Goal: Task Accomplishment & Management: Complete application form

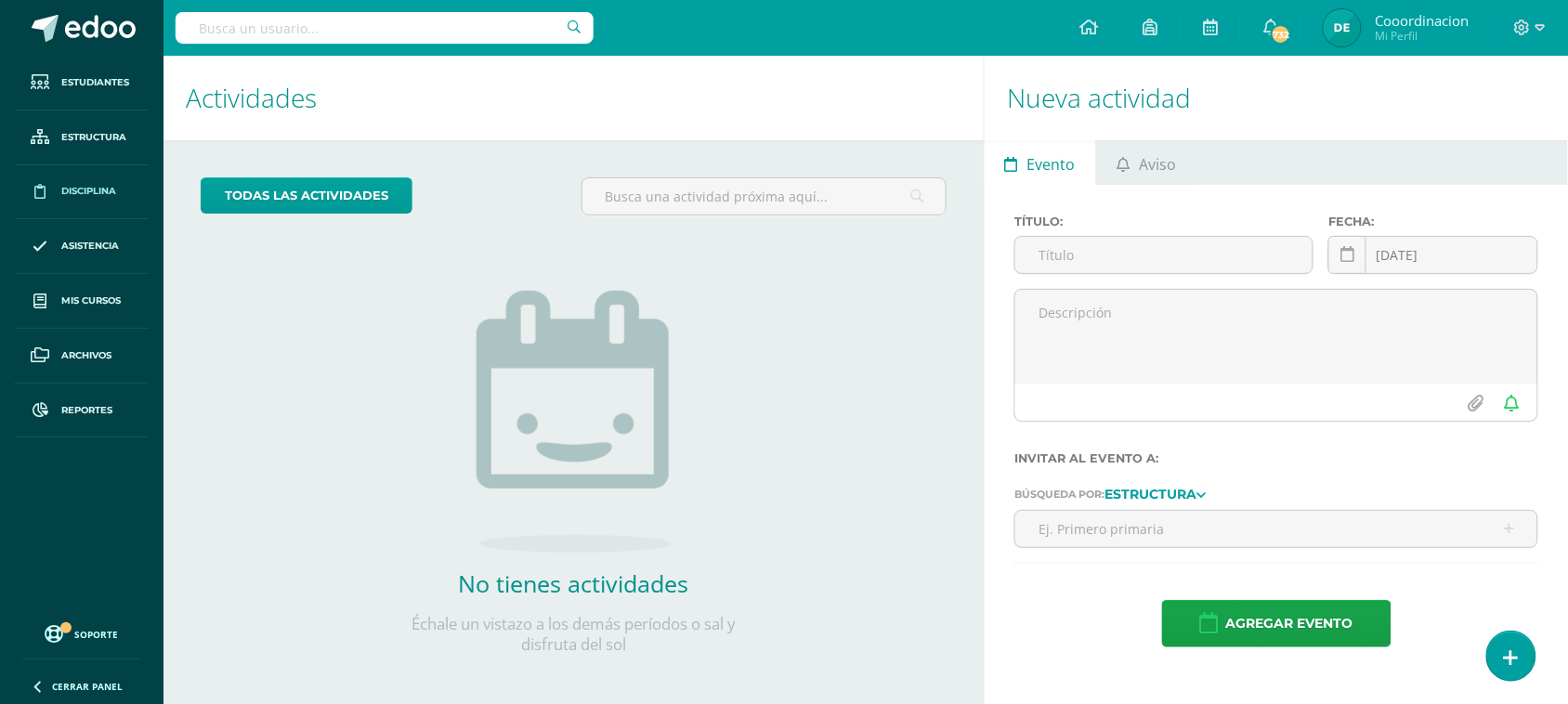
click at [98, 189] on span "Disciplina" at bounding box center [88, 191] width 55 height 15
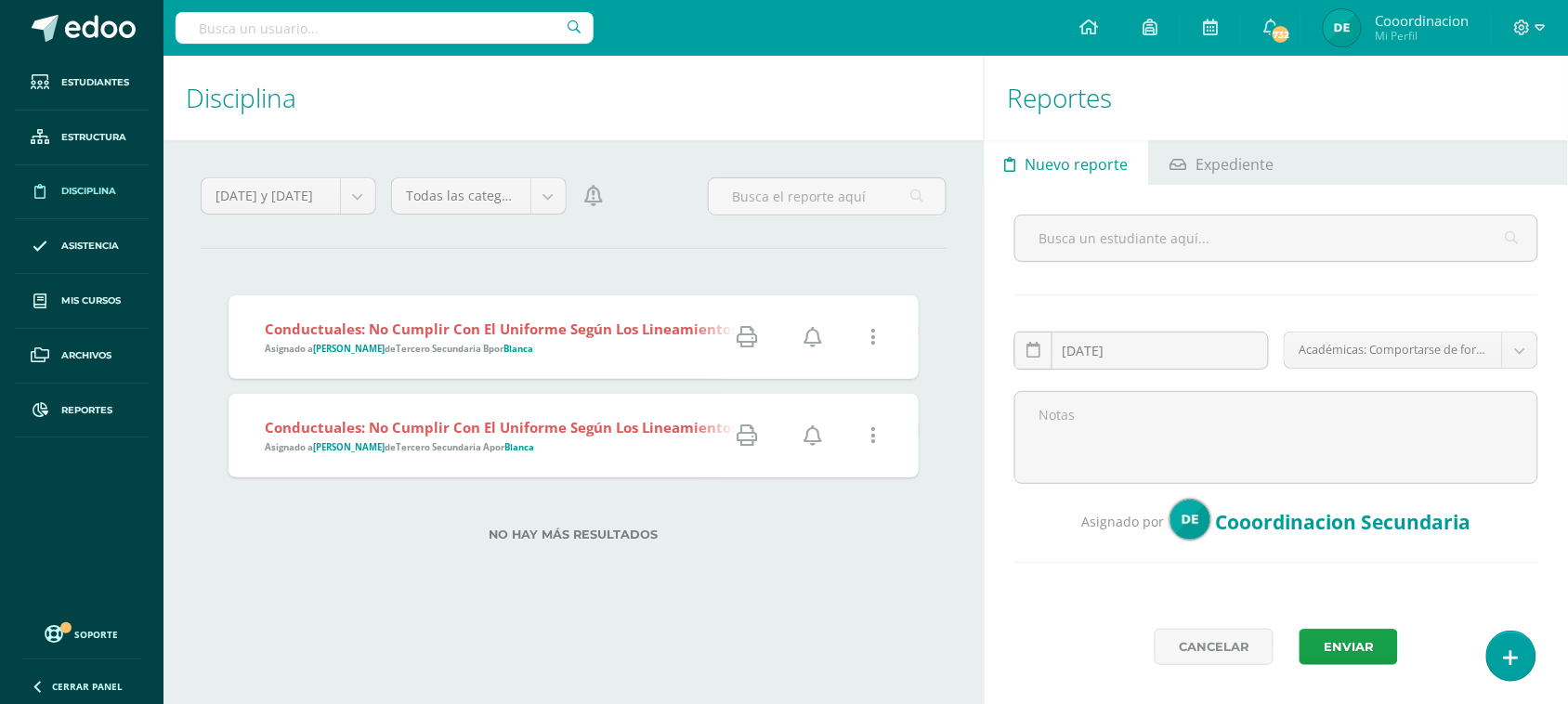
click at [809, 337] on icon at bounding box center [813, 337] width 19 height 20
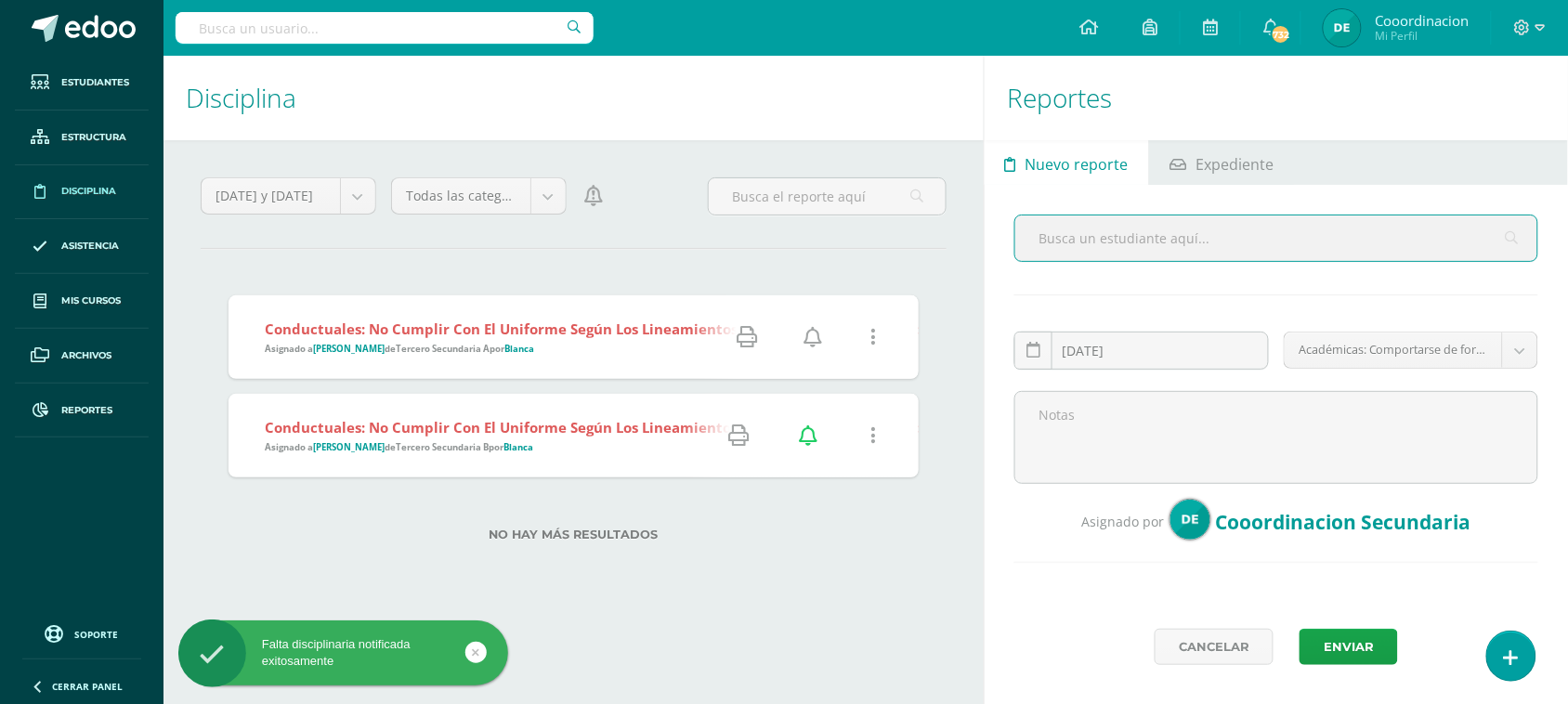
click at [815, 337] on icon at bounding box center [813, 337] width 19 height 20
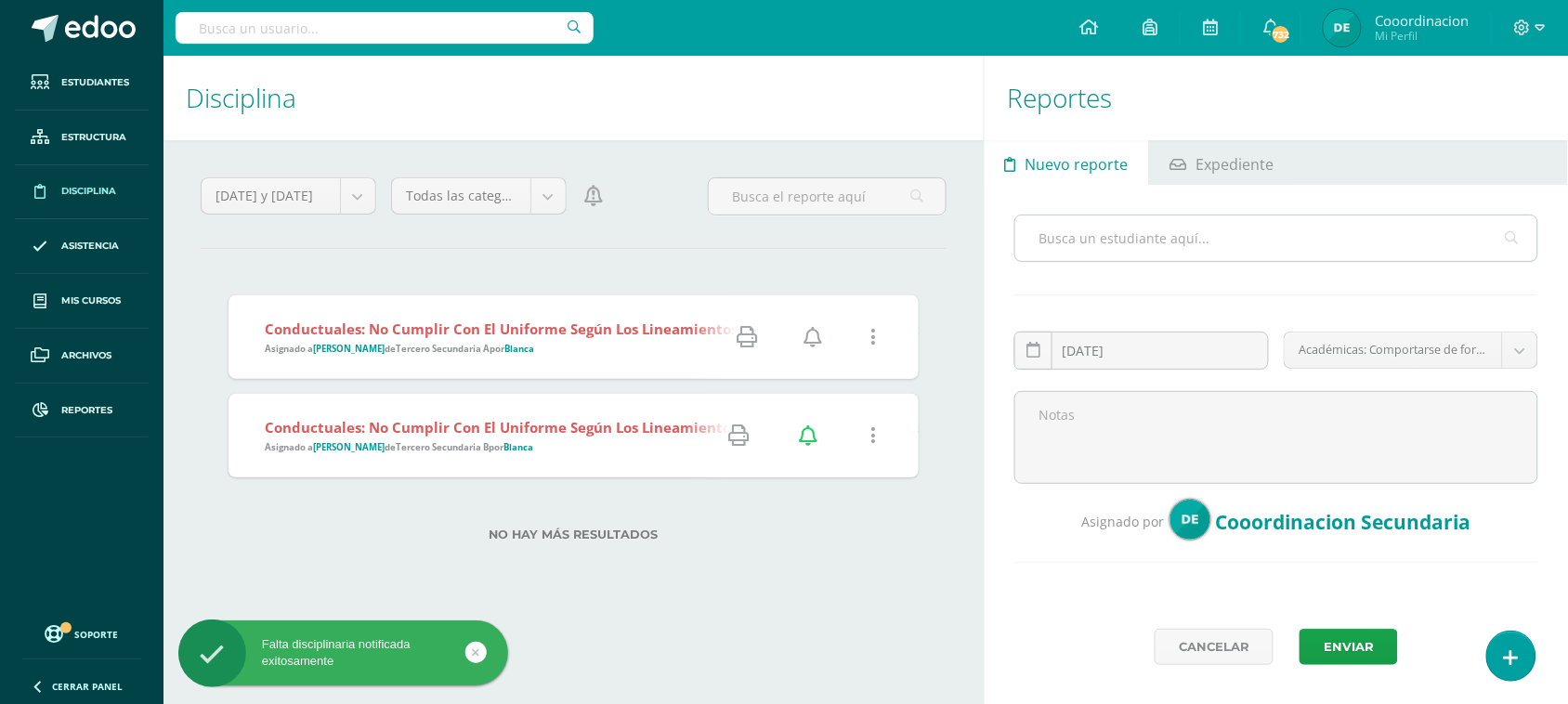
click at [1131, 247] on input "text" at bounding box center [1276, 239] width 522 height 46
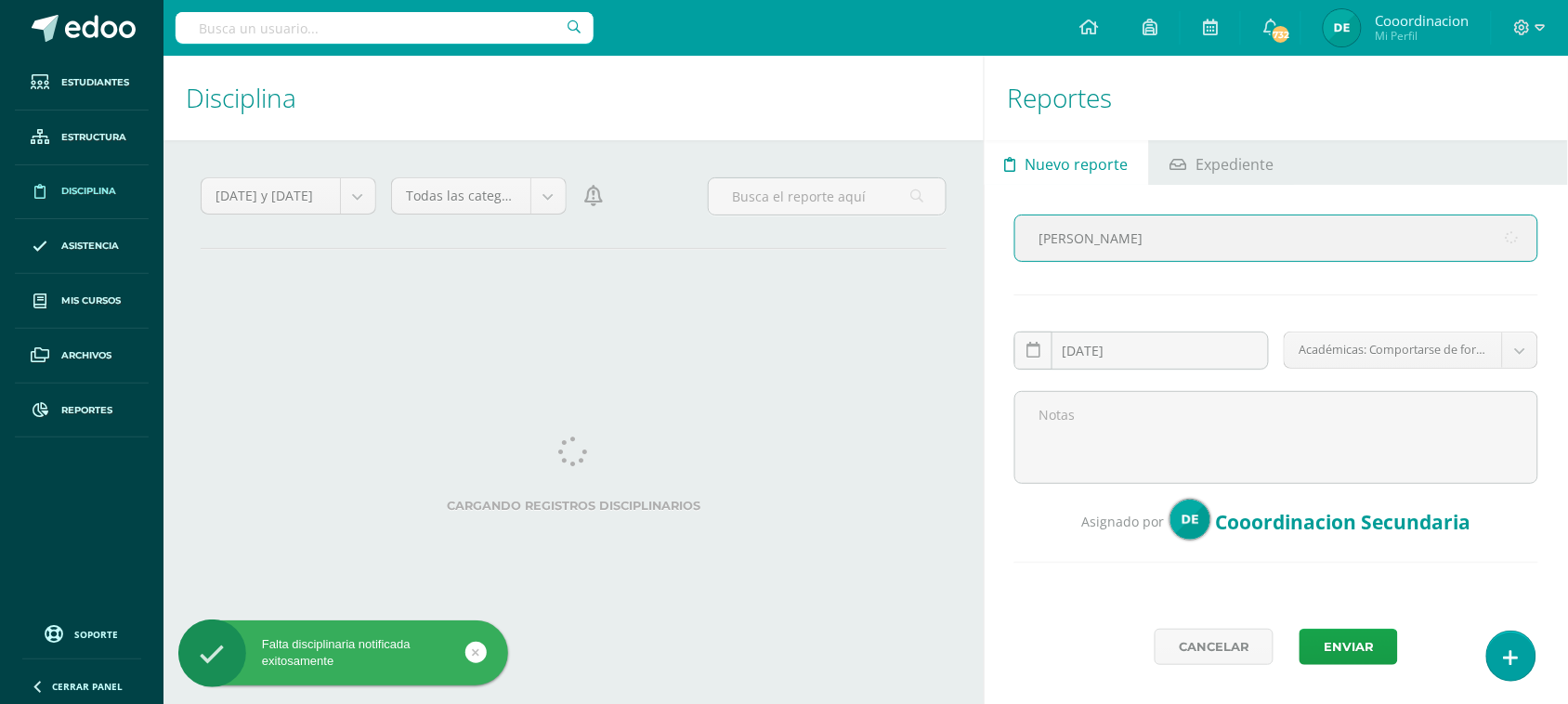
type input "adrian"
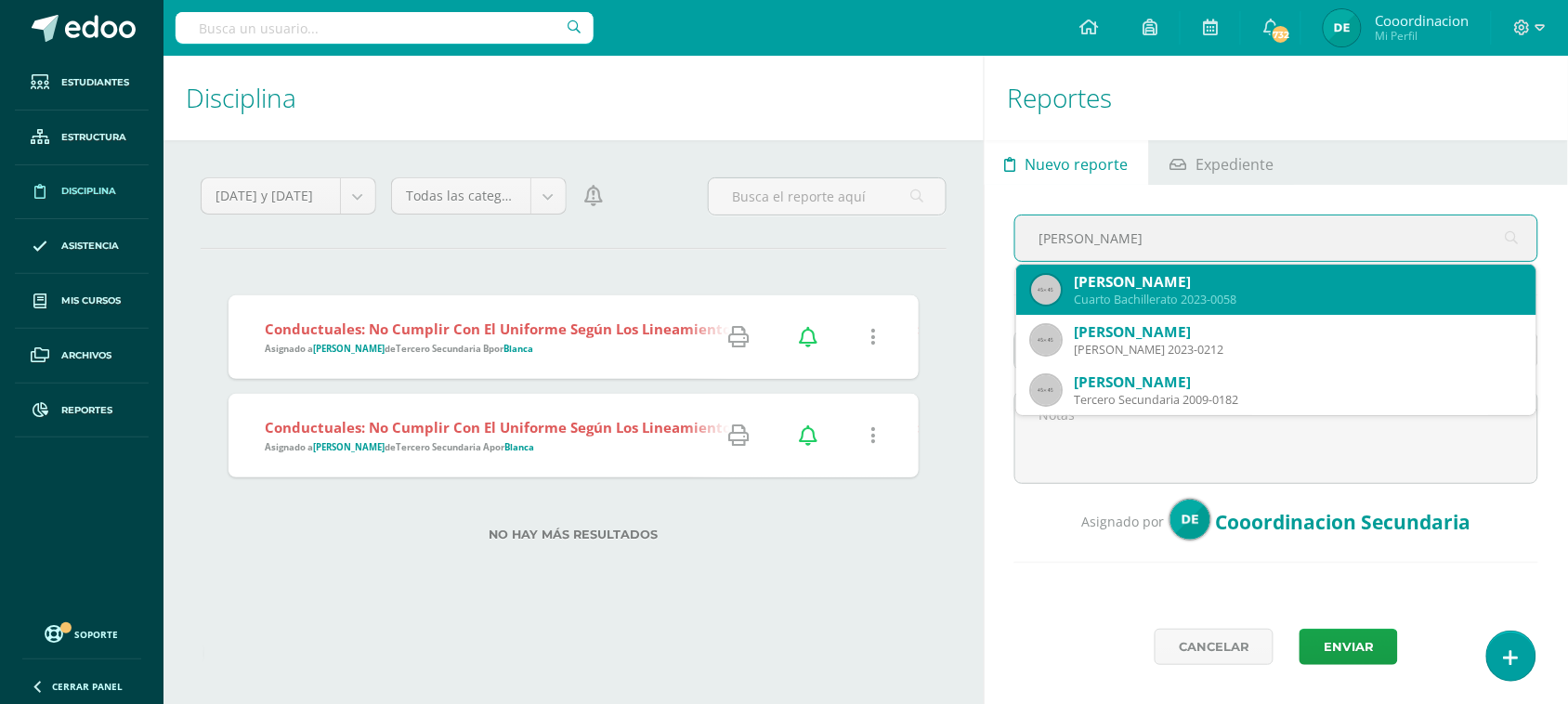
click at [1176, 290] on div "Adrian Alejandro Castillo Torres" at bounding box center [1298, 282] width 448 height 20
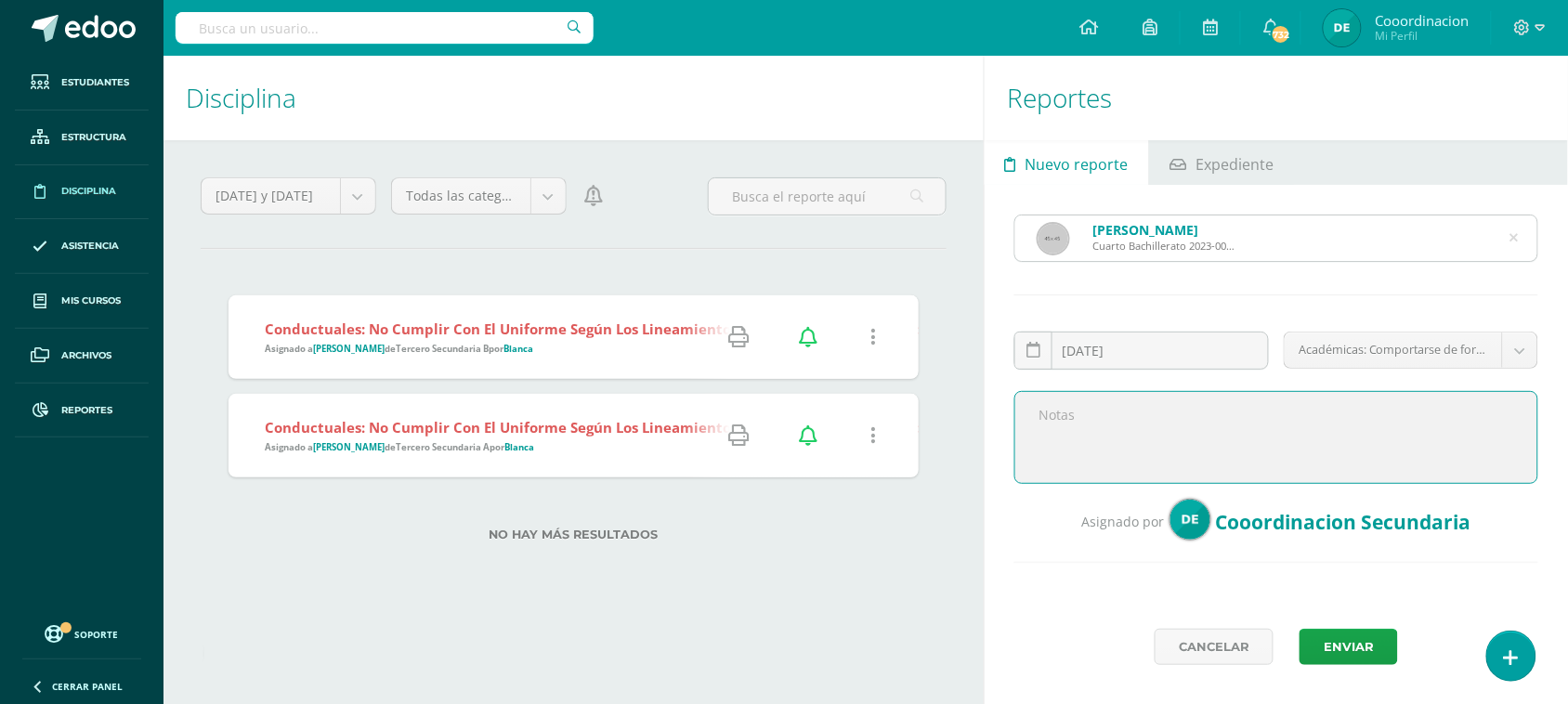
click at [1141, 443] on textarea at bounding box center [1276, 437] width 524 height 93
type textarea "El día viernes estaba usando el celular en clase, los alumnos saben que no está…"
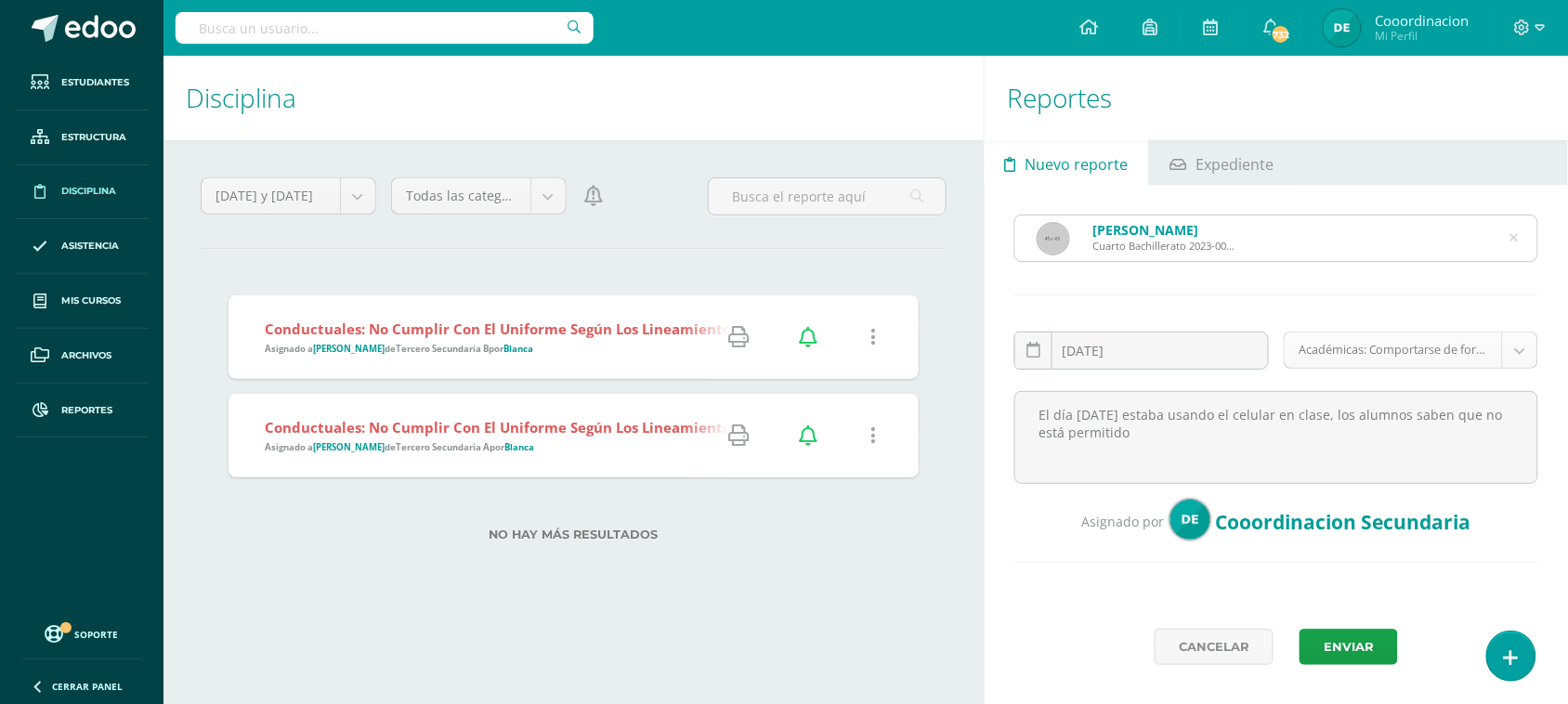
click at [1516, 349] on body "Falta disciplinaria notificada exitosamente Estudiantes Estructura Disciplina A…" at bounding box center [784, 352] width 1568 height 704
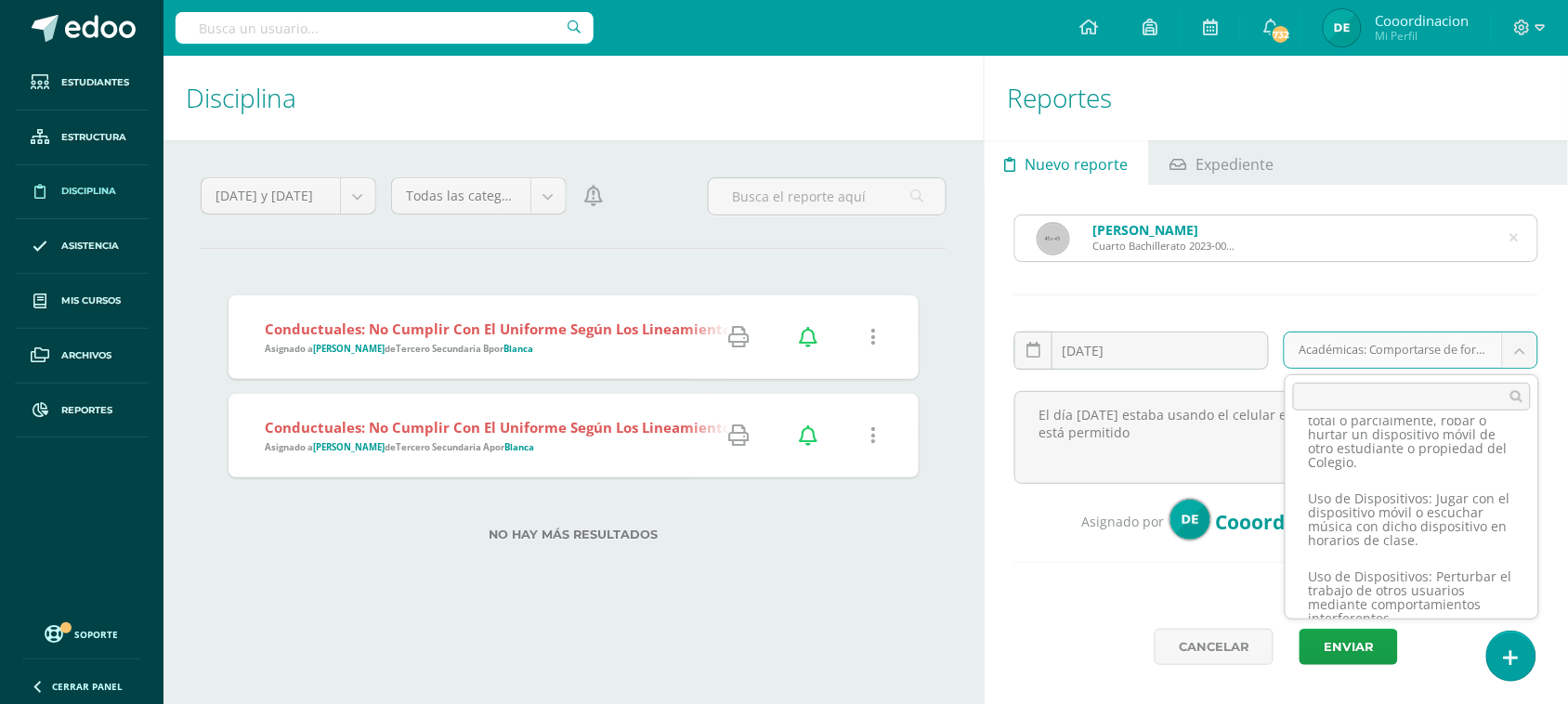
scroll to position [4180, 0]
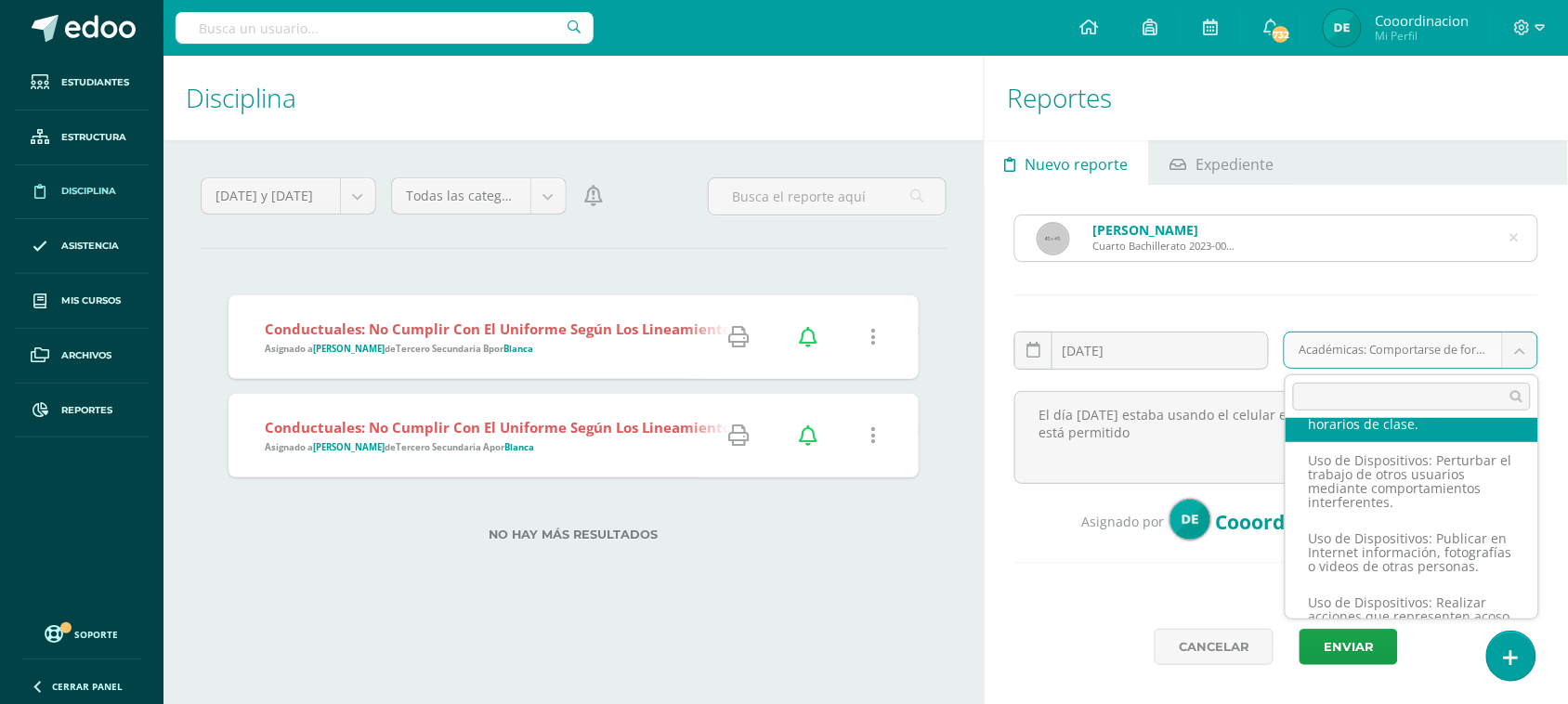
drag, startPoint x: 1419, startPoint y: 516, endPoint x: 1408, endPoint y: 512, distance: 11.8
select select "65"
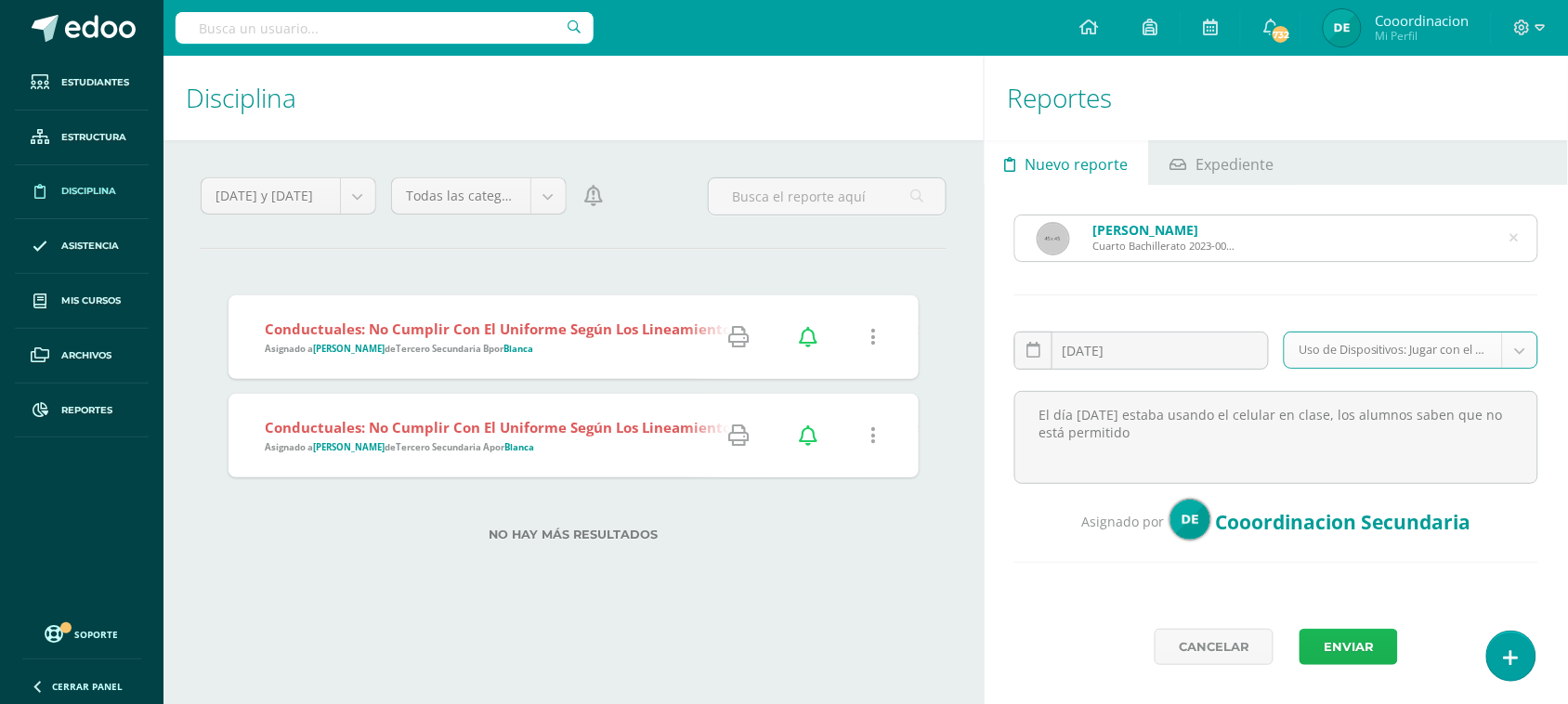
click at [1343, 660] on button "Enviar" at bounding box center [1349, 647] width 98 height 36
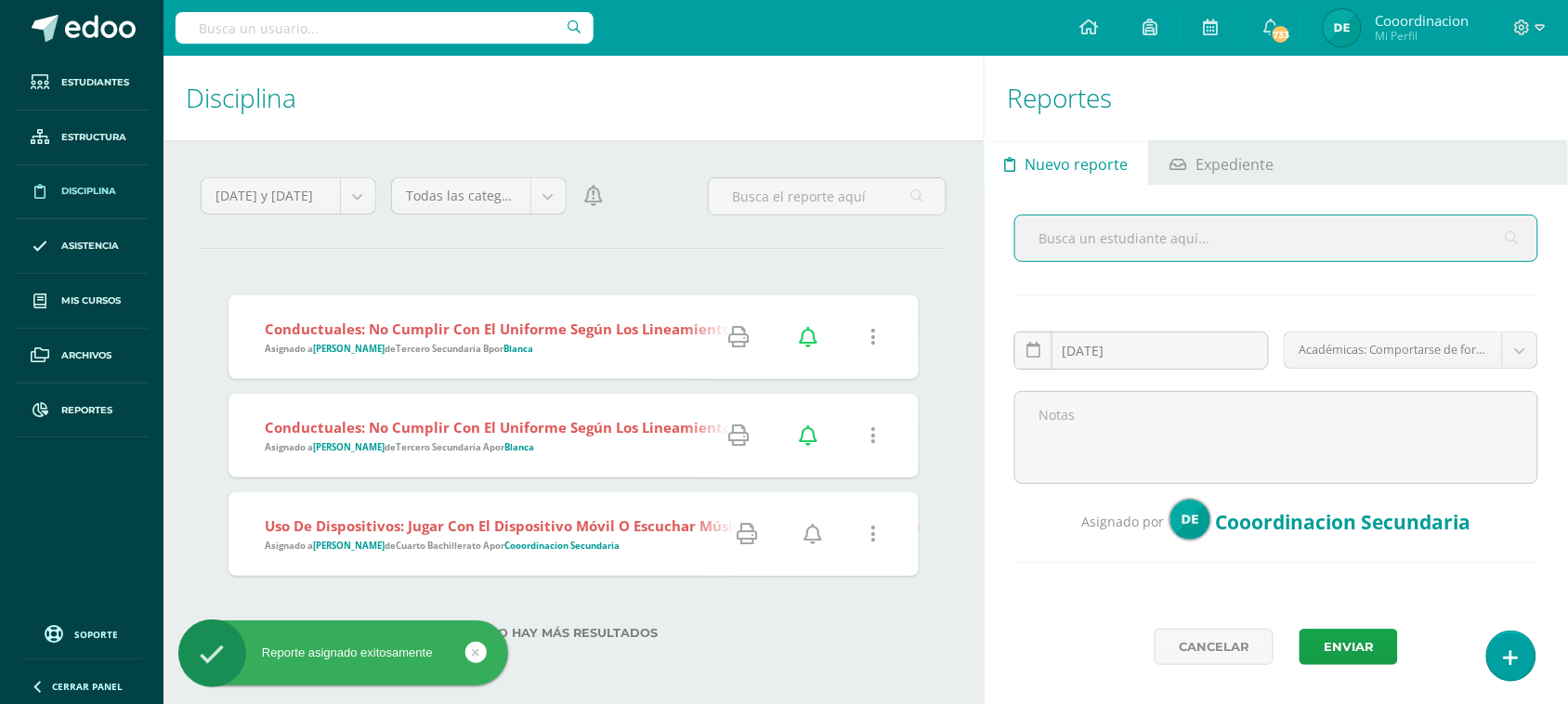
click at [1161, 244] on input "text" at bounding box center [1276, 239] width 522 height 46
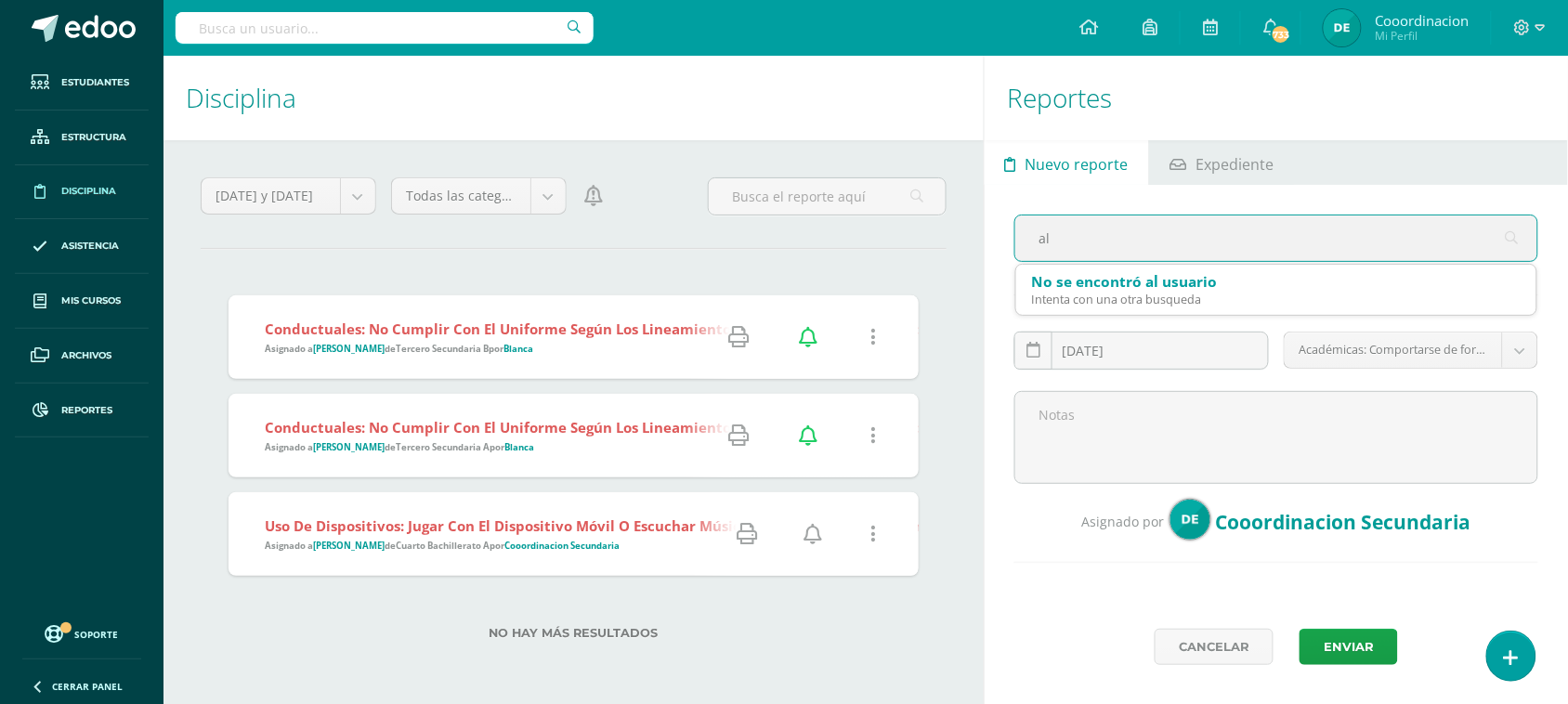
type input "a"
type input "[PERSON_NAME]"
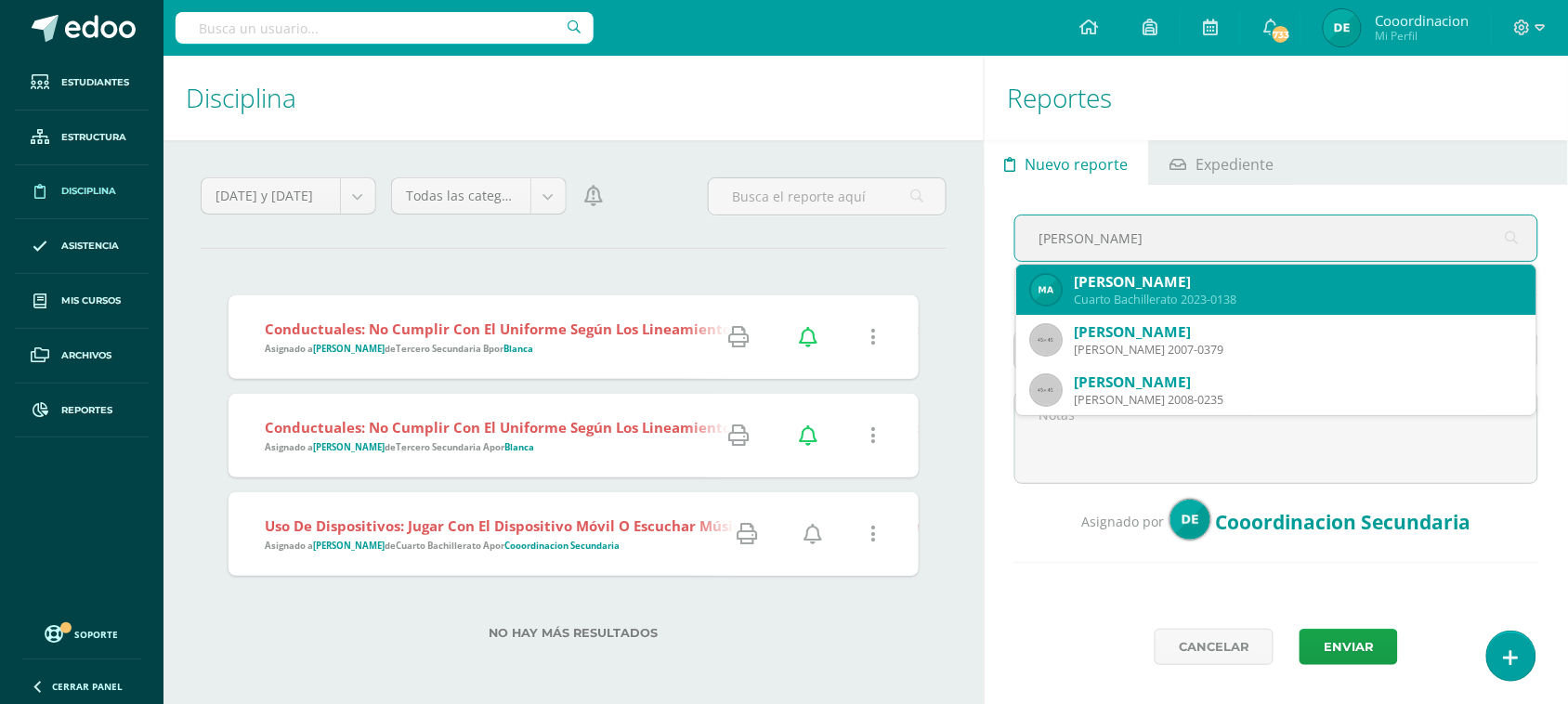
click at [1228, 281] on div "[PERSON_NAME]" at bounding box center [1298, 282] width 448 height 20
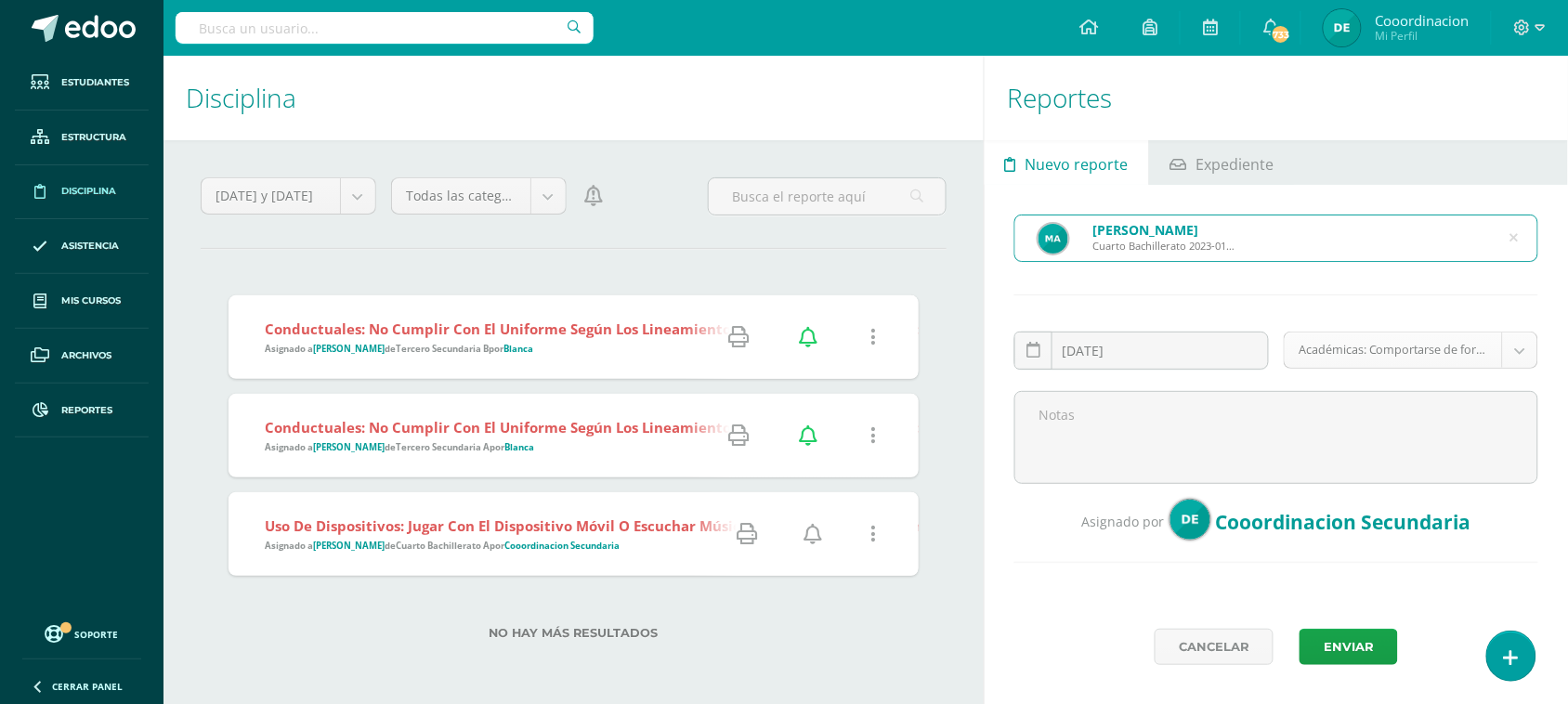
click at [1524, 356] on body "Reporte asignado exitosamente Estudiantes Estructura Disciplina Asistencia Mis …" at bounding box center [784, 352] width 1568 height 704
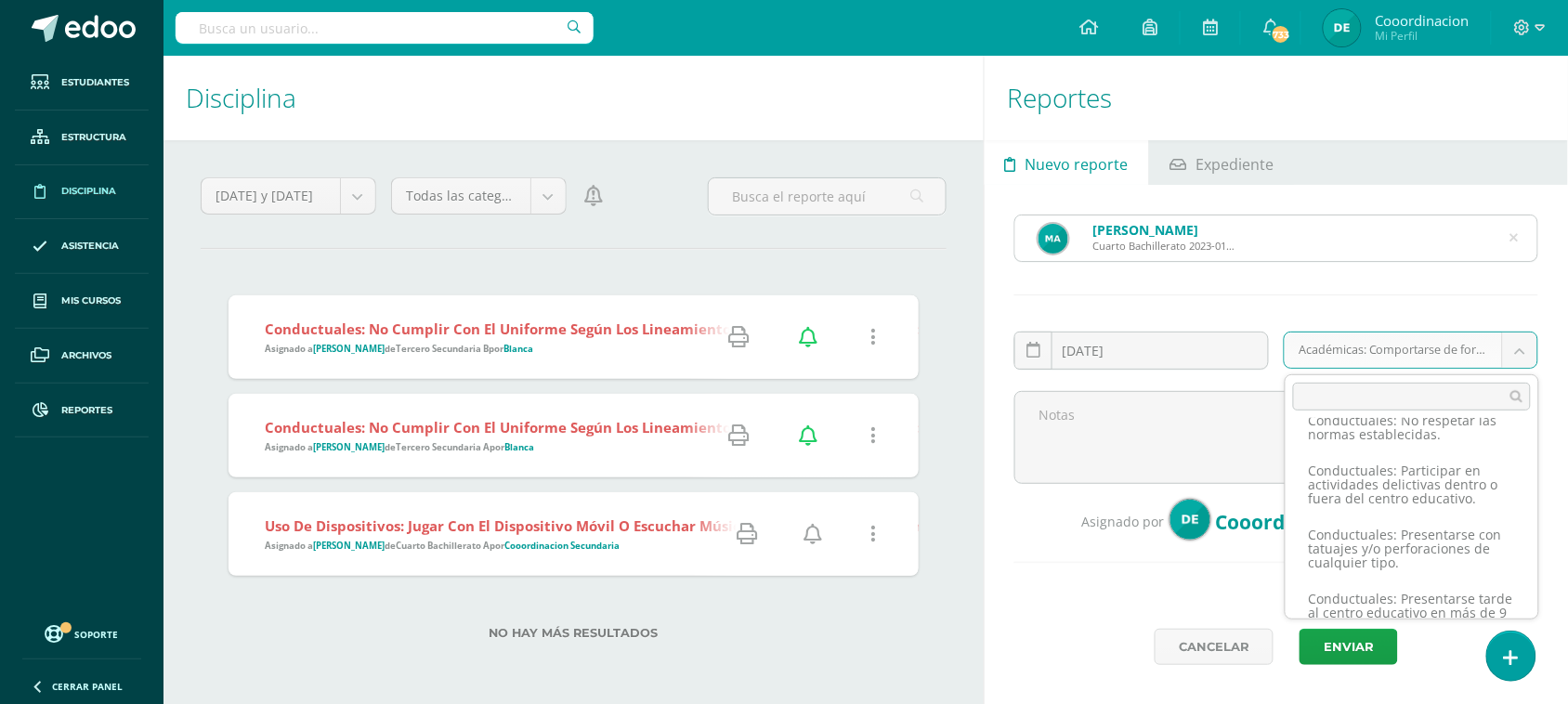
scroll to position [1823, 0]
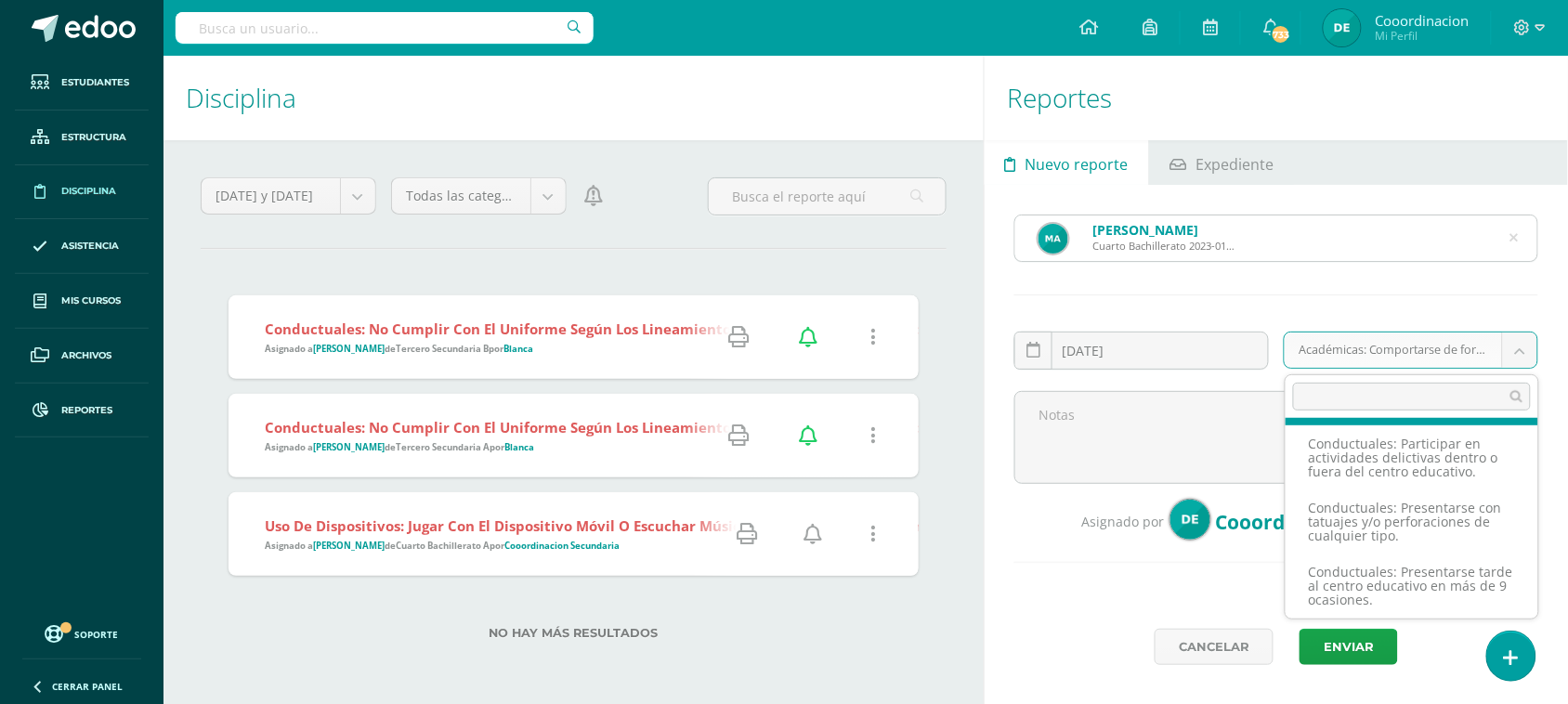
select select "54"
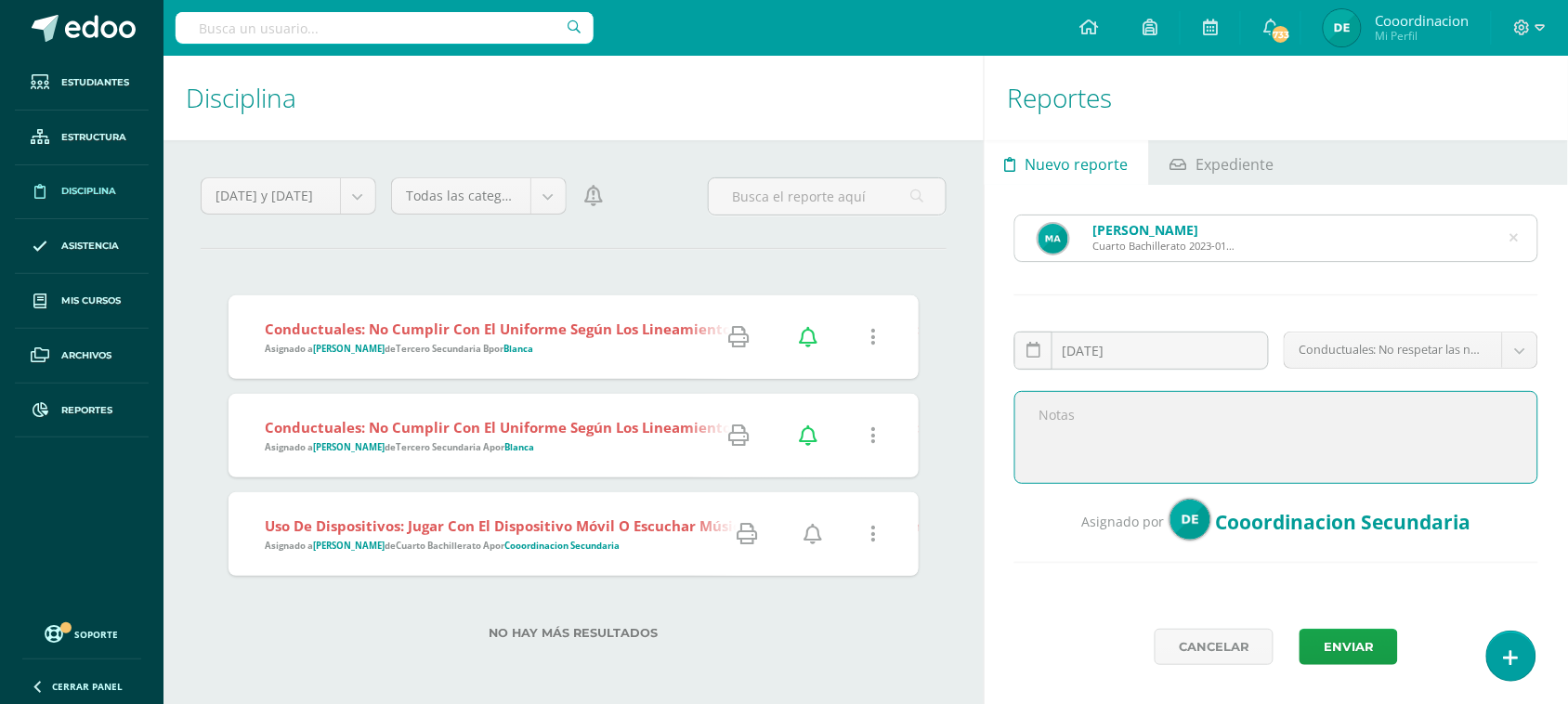
click at [1157, 416] on textarea at bounding box center [1276, 437] width 524 height 93
type textarea "E"
type textarea "El viernes en talleres de español, no estaba en el lugar asignado, estaba senta…"
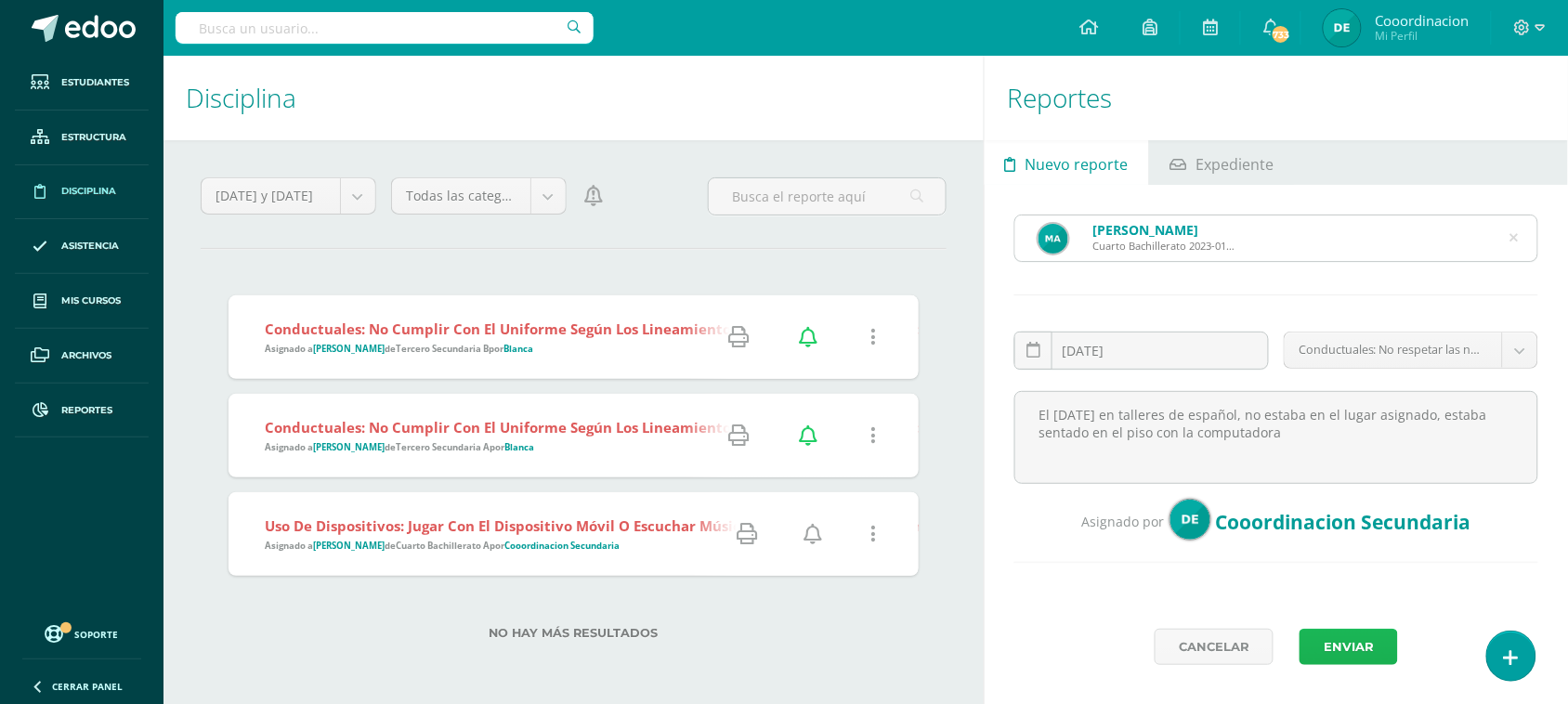
click at [1352, 651] on button "Enviar" at bounding box center [1349, 647] width 98 height 36
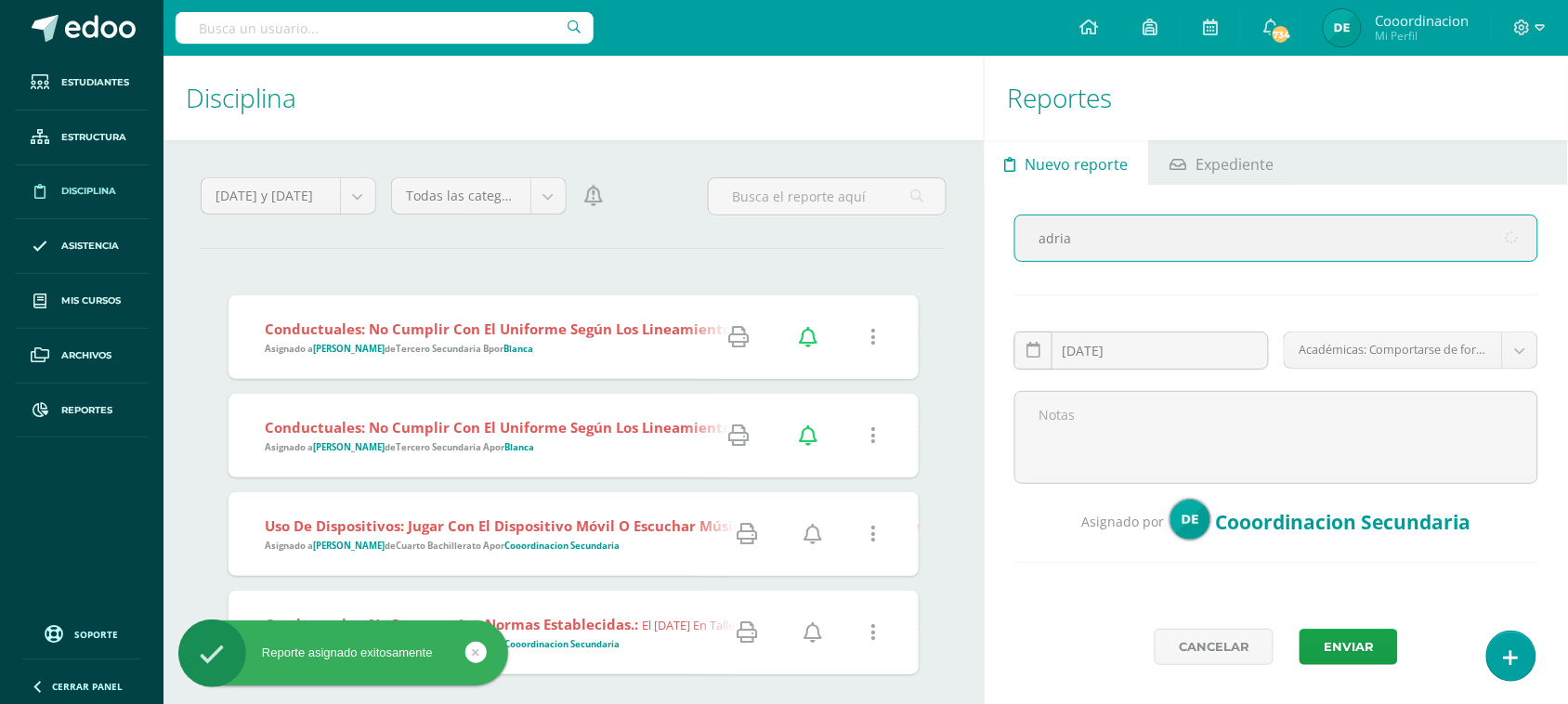
type input "adrian"
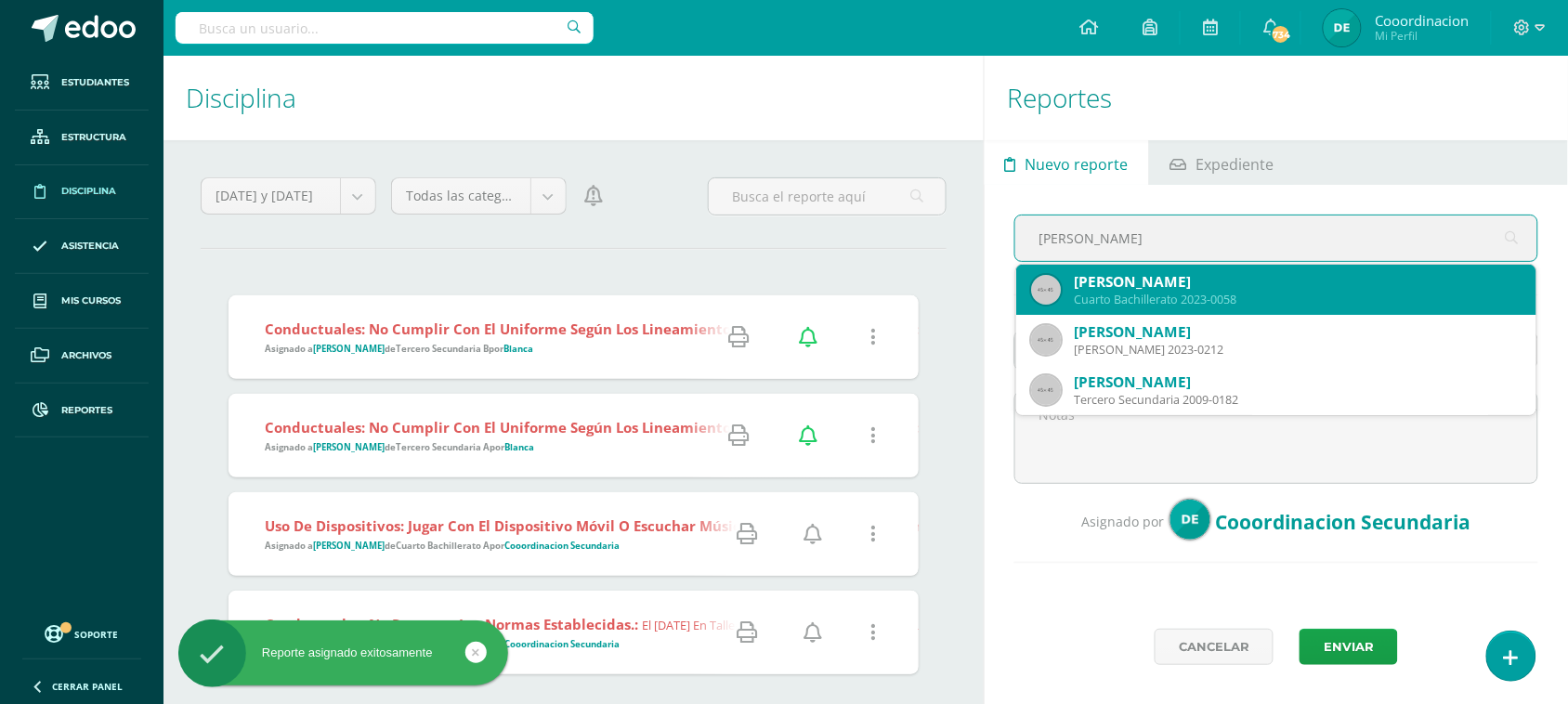
click at [1217, 302] on div "Cuarto Bachillerato 2023-0058" at bounding box center [1298, 300] width 448 height 16
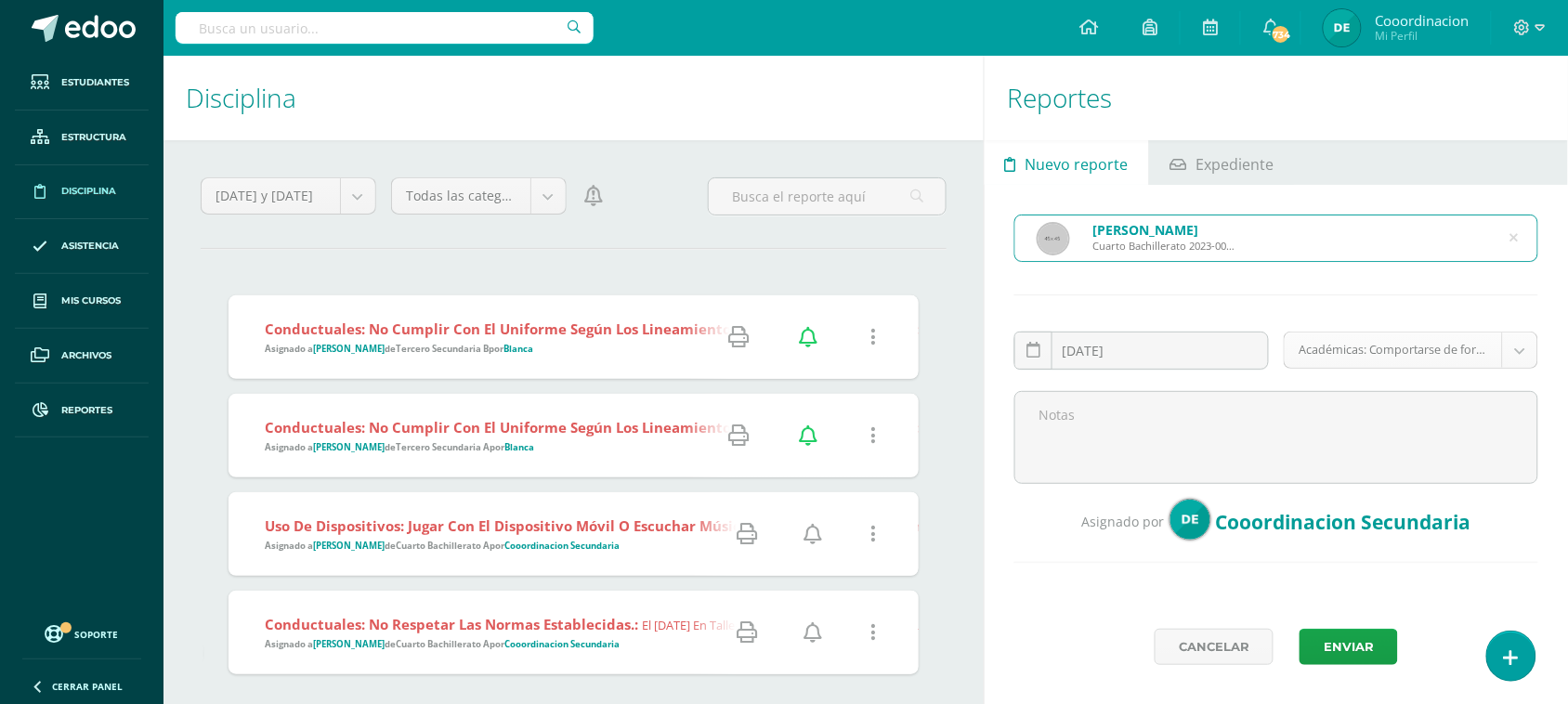
click at [1463, 365] on body "Reporte asignado exitosamente Estudiantes Estructura Disciplina Asistencia Mis …" at bounding box center [784, 352] width 1568 height 704
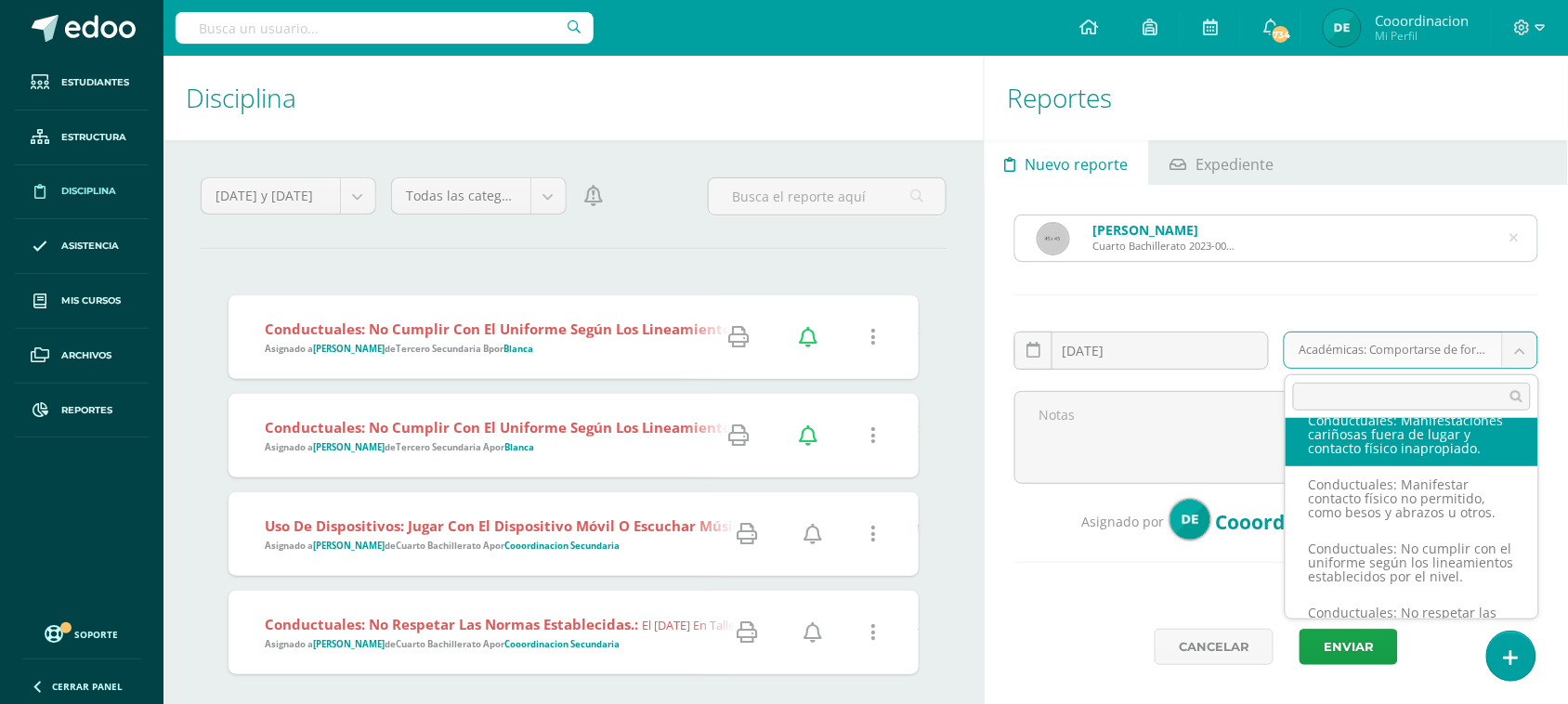
scroll to position [1719, 0]
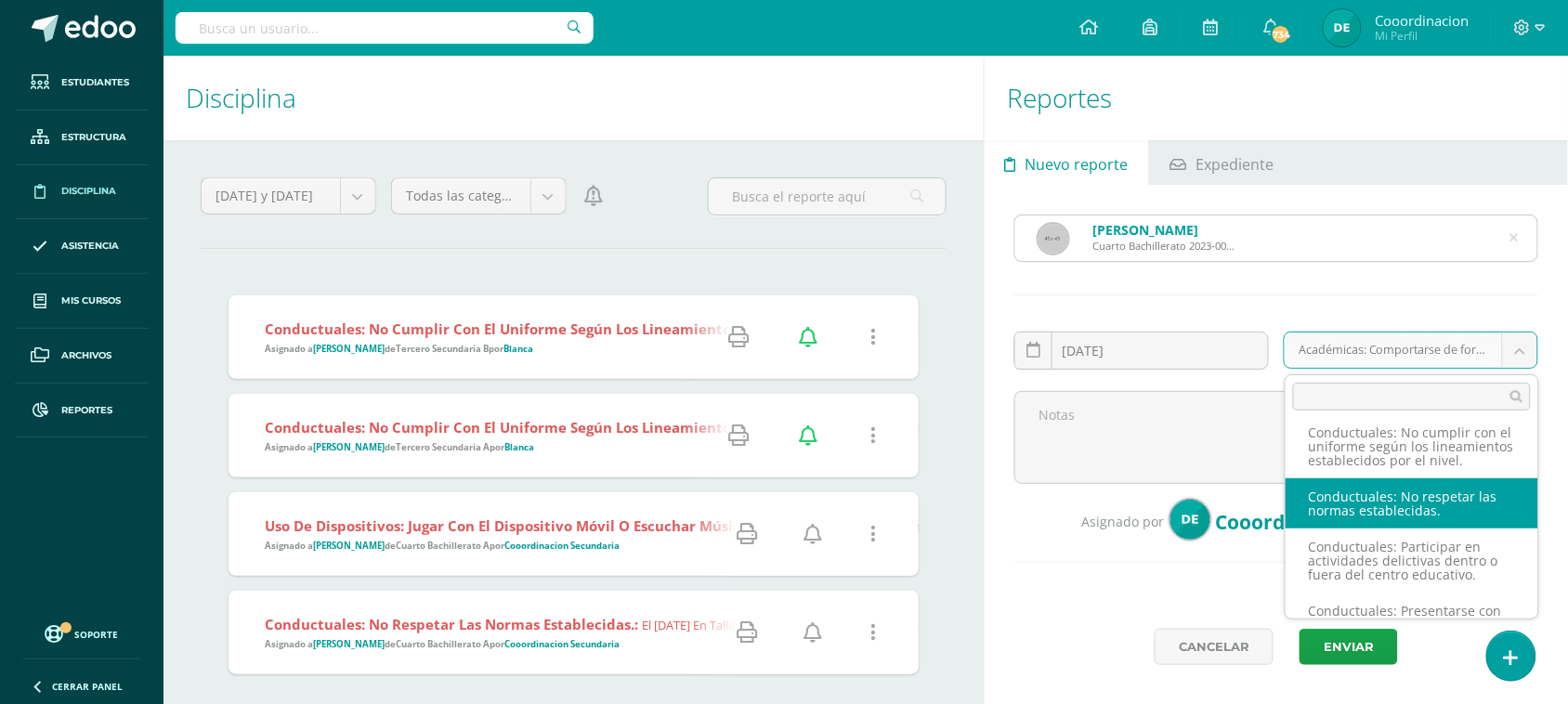
select select "54"
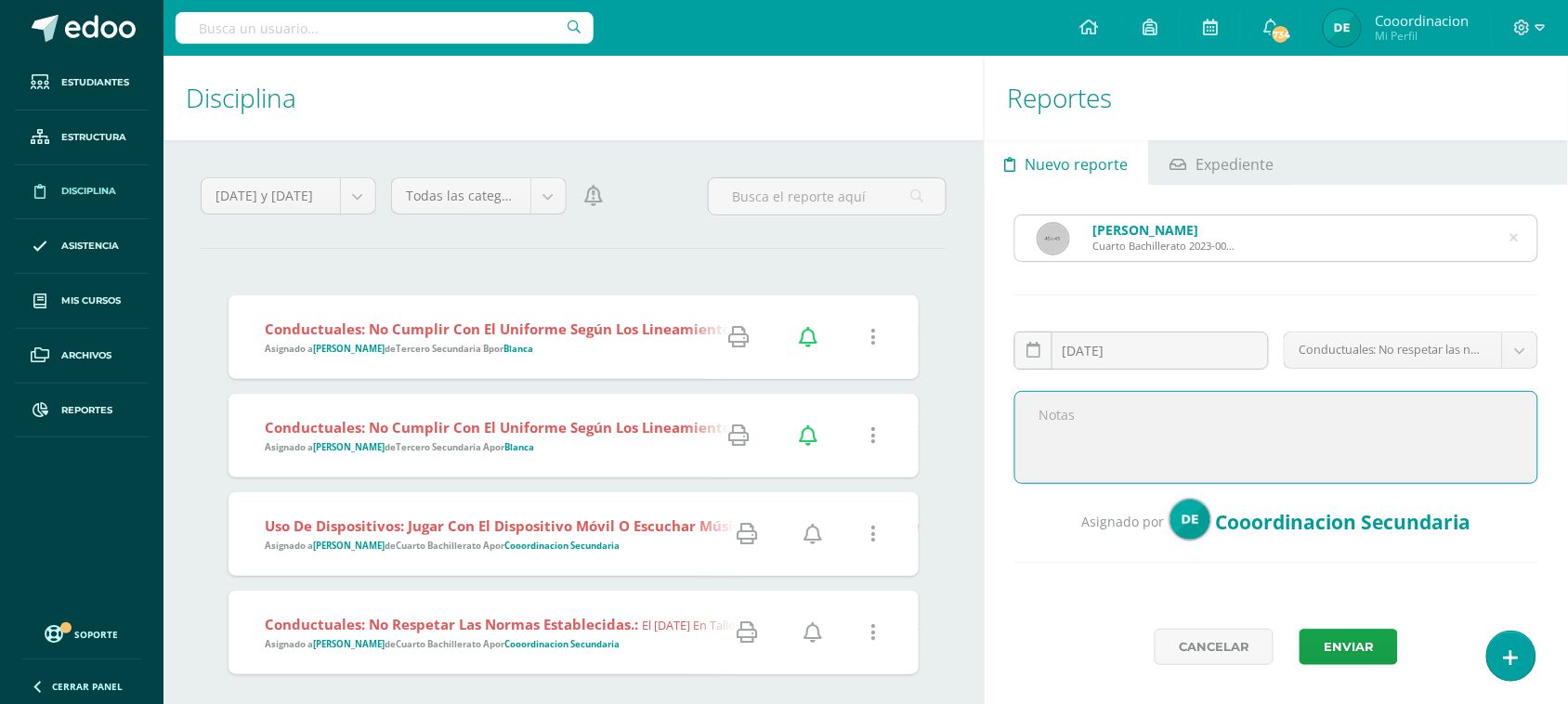
click at [1087, 421] on textarea at bounding box center [1276, 437] width 524 height 93
type textarea "No respetar el momento de presentación de proyectos de literatura, se salió sin…"
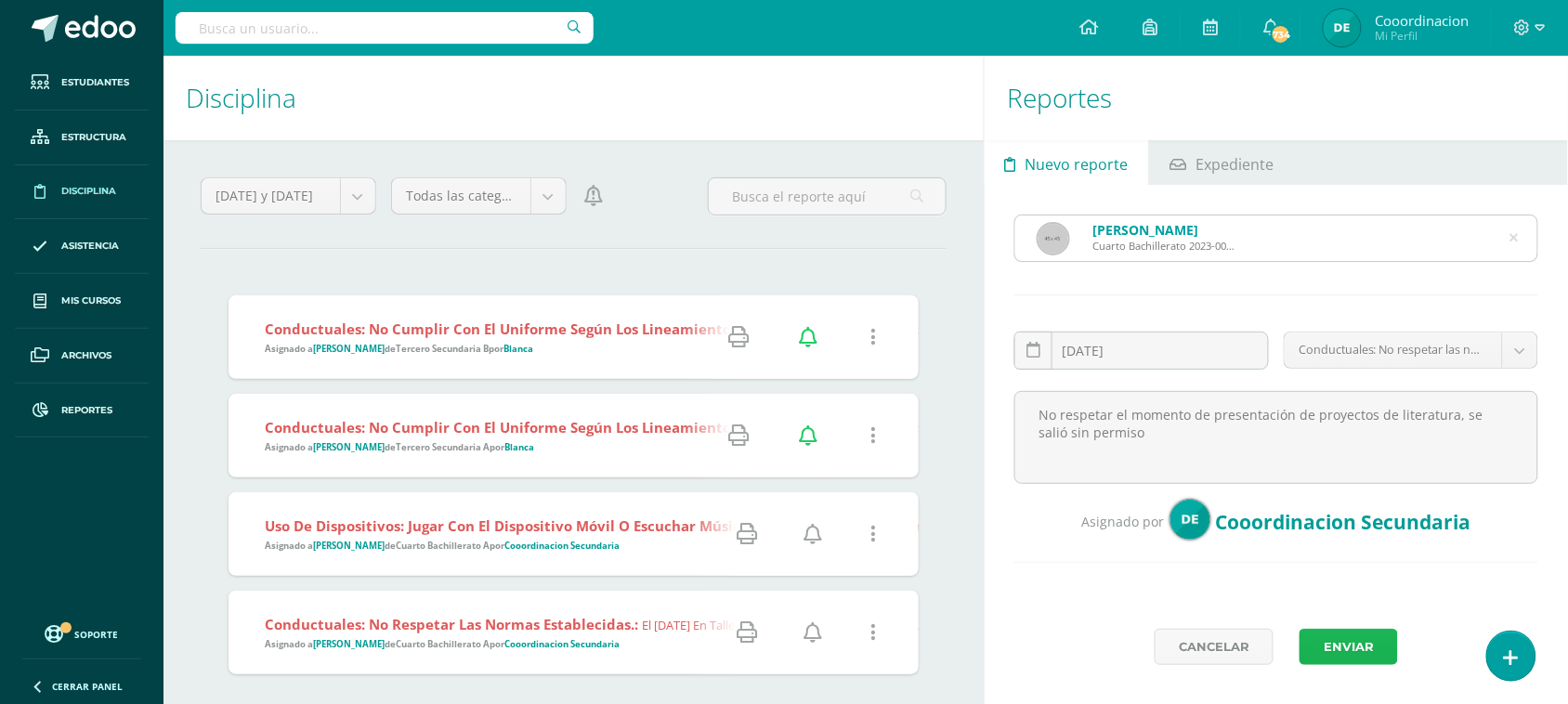
click at [1321, 642] on button "Enviar" at bounding box center [1349, 647] width 98 height 36
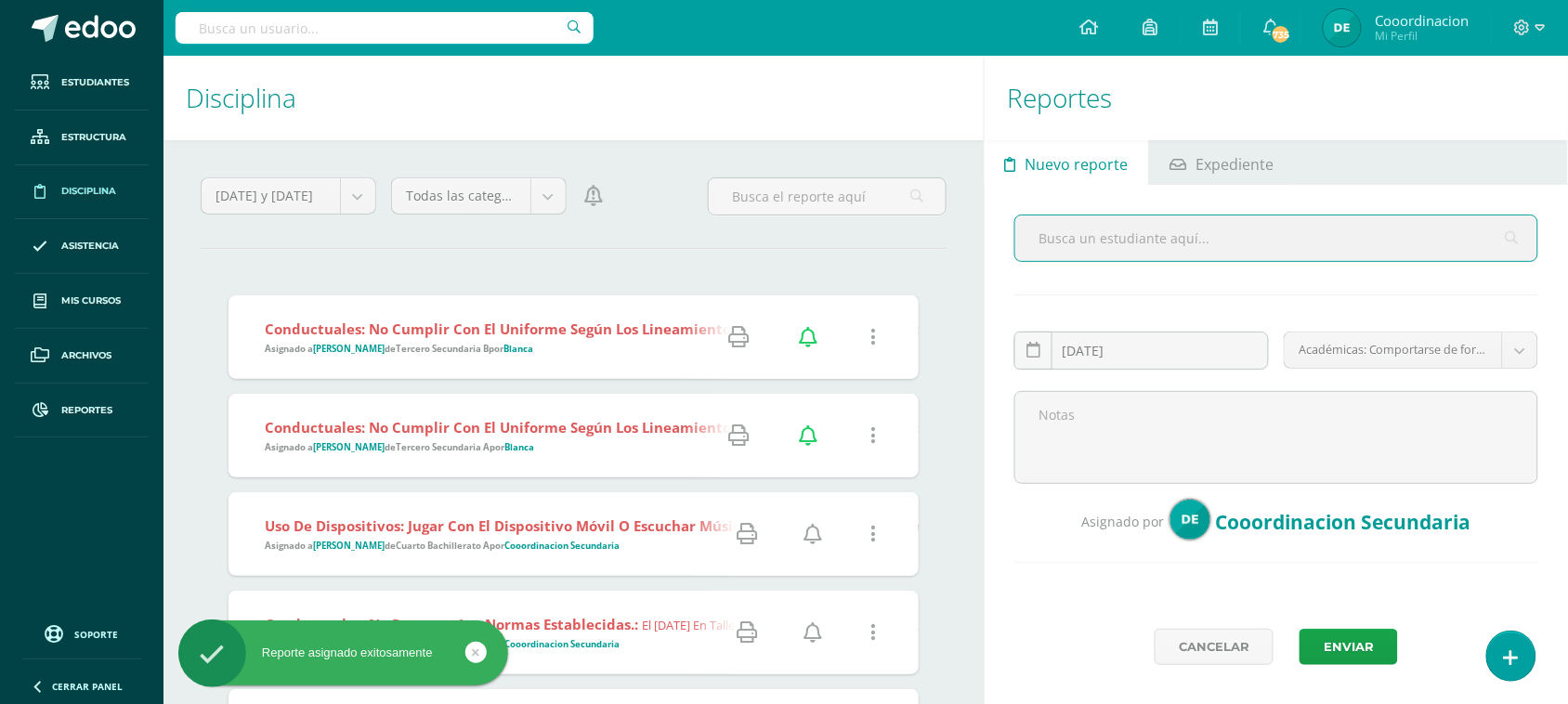
click at [817, 539] on icon at bounding box center [813, 534] width 19 height 20
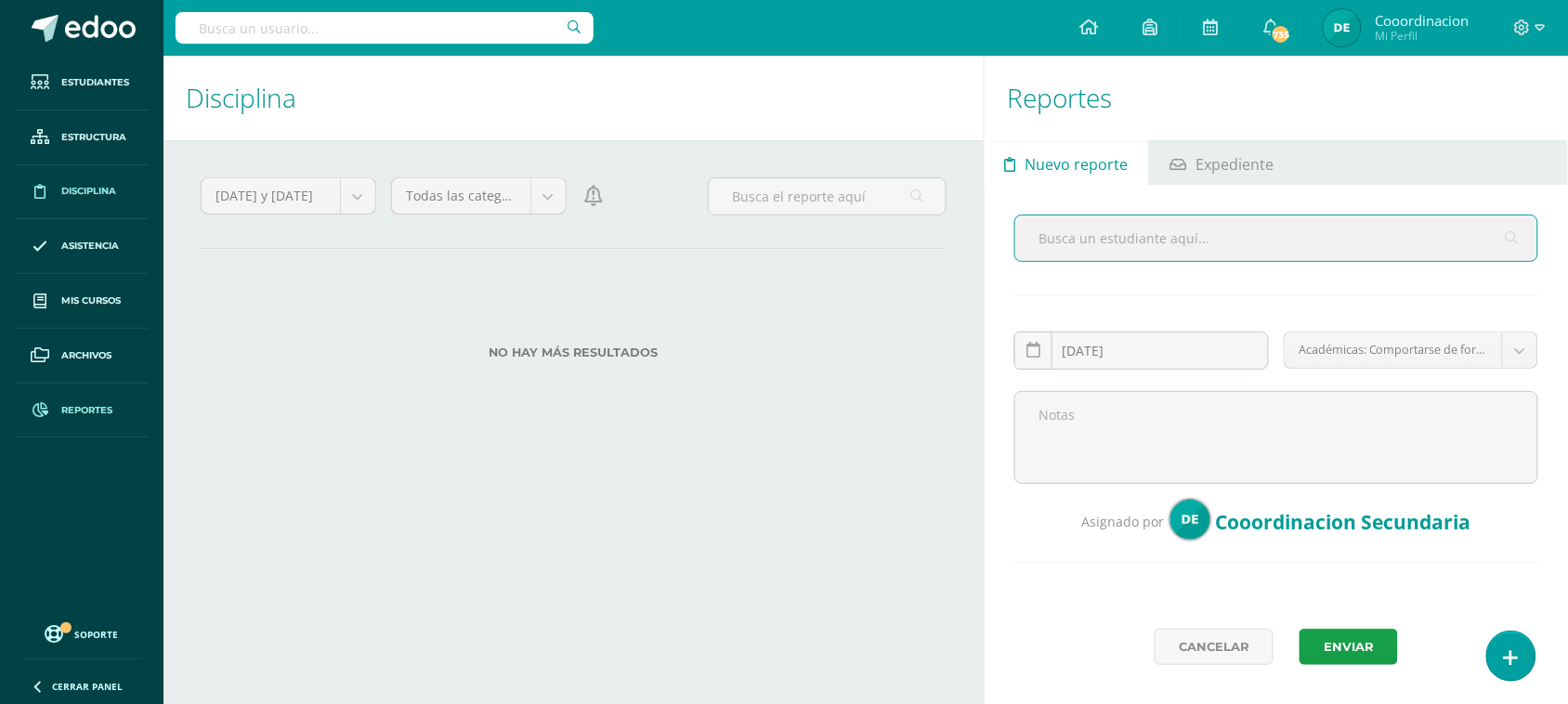
click at [94, 407] on span "Reportes" at bounding box center [86, 410] width 51 height 15
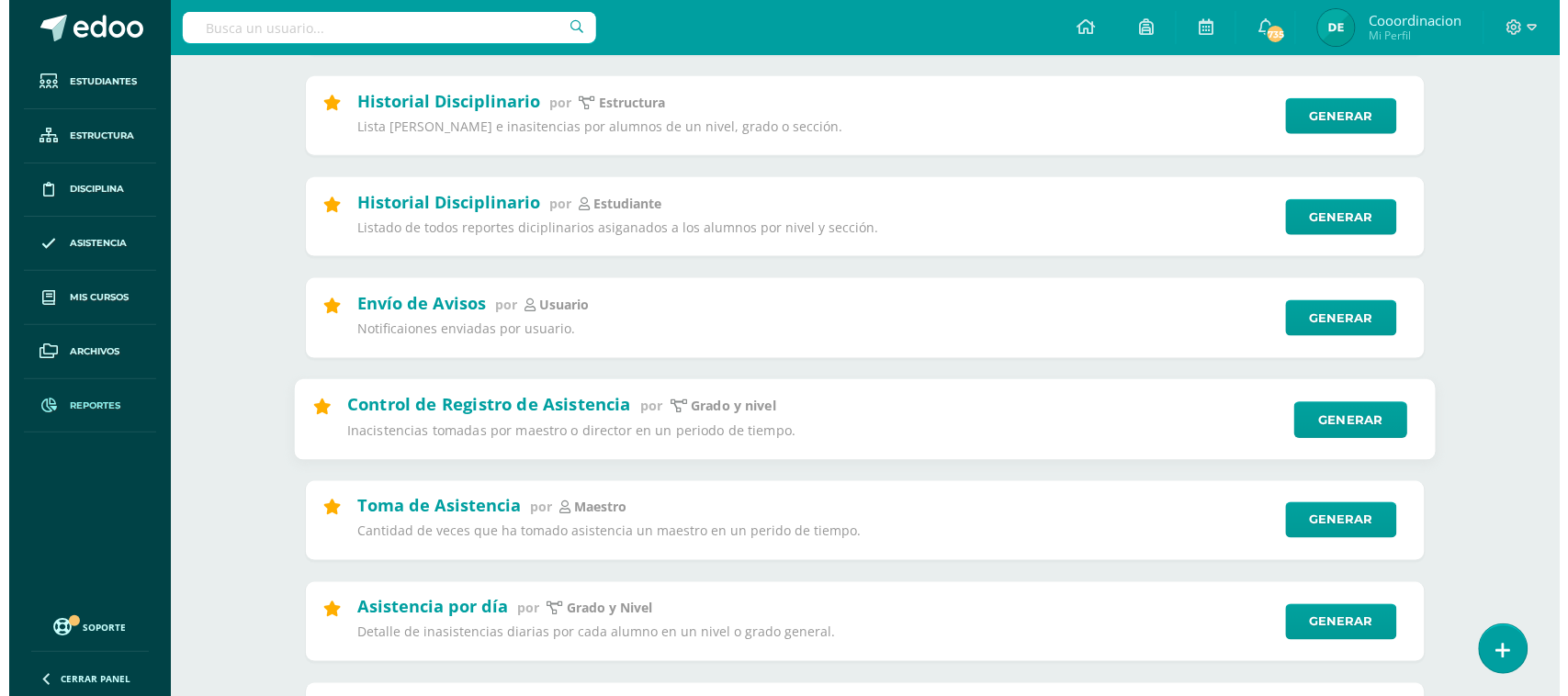
scroll to position [574, 0]
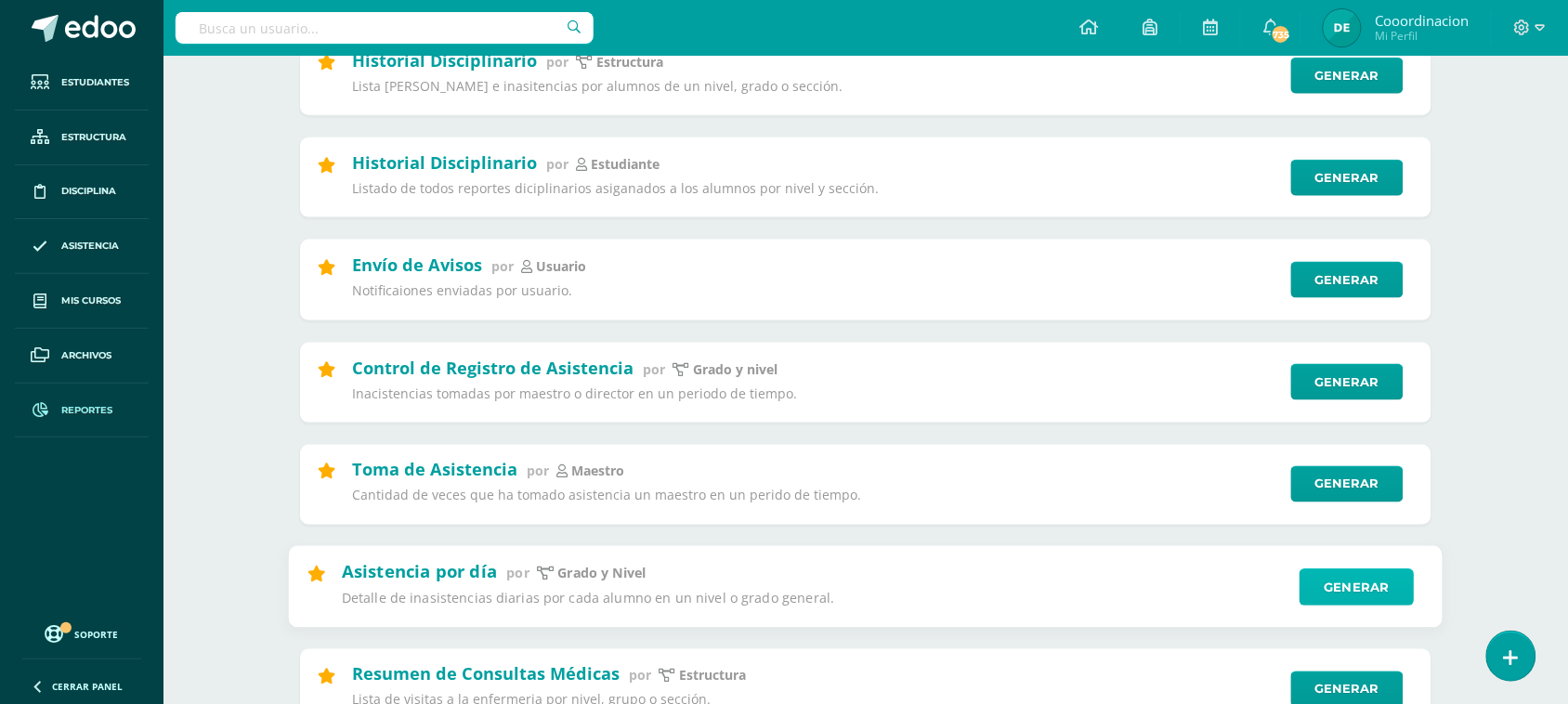
click at [1354, 595] on link "Generar" at bounding box center [1357, 587] width 114 height 37
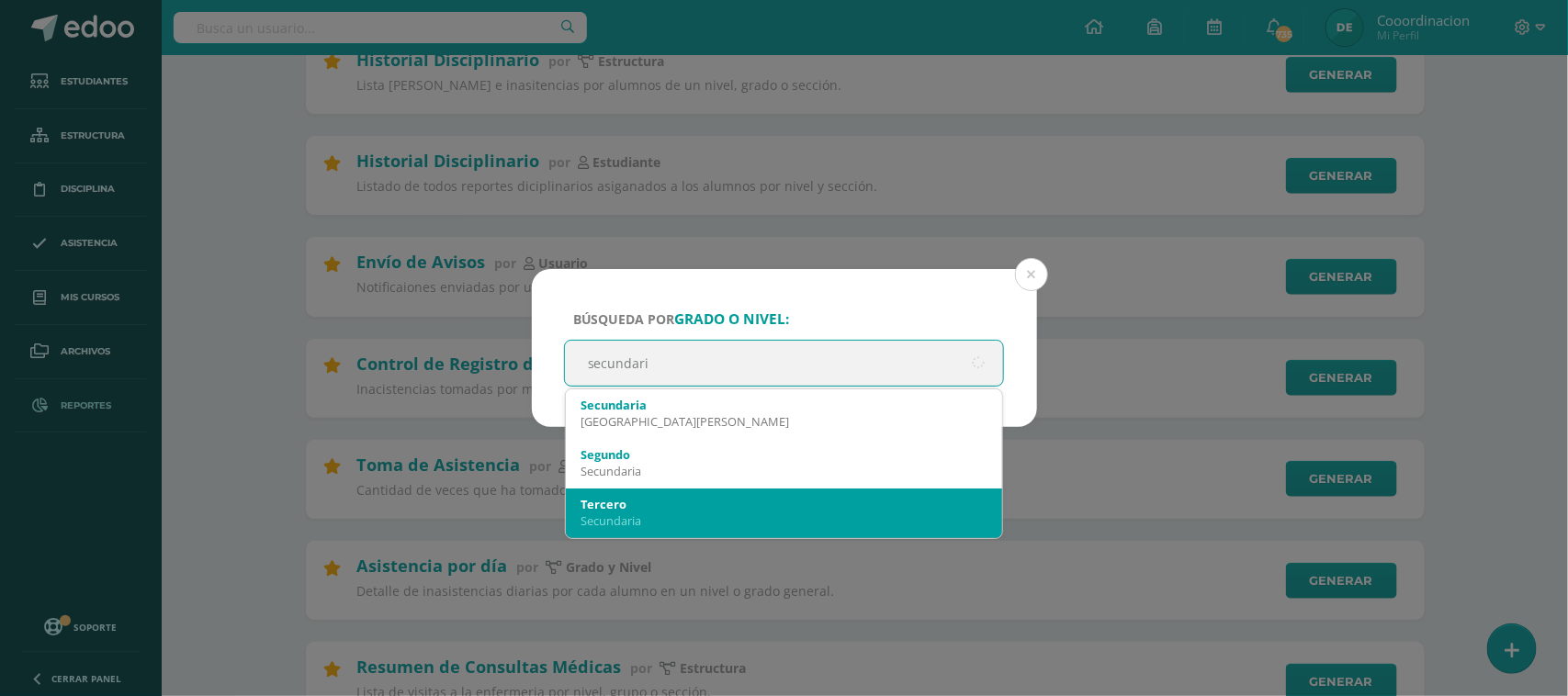
type input "secundaria"
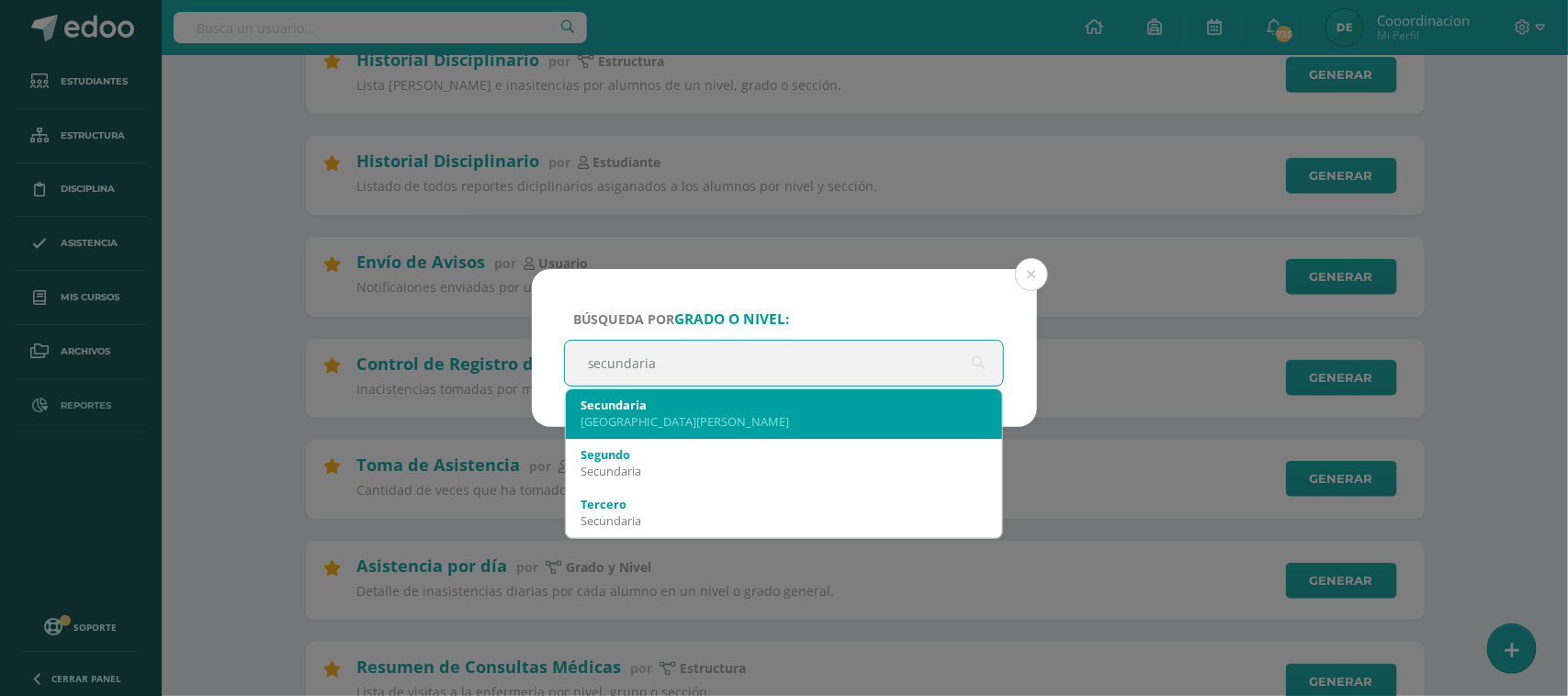
click at [689, 425] on div "[GEOGRAPHIC_DATA][PERSON_NAME]" at bounding box center [784, 421] width 407 height 17
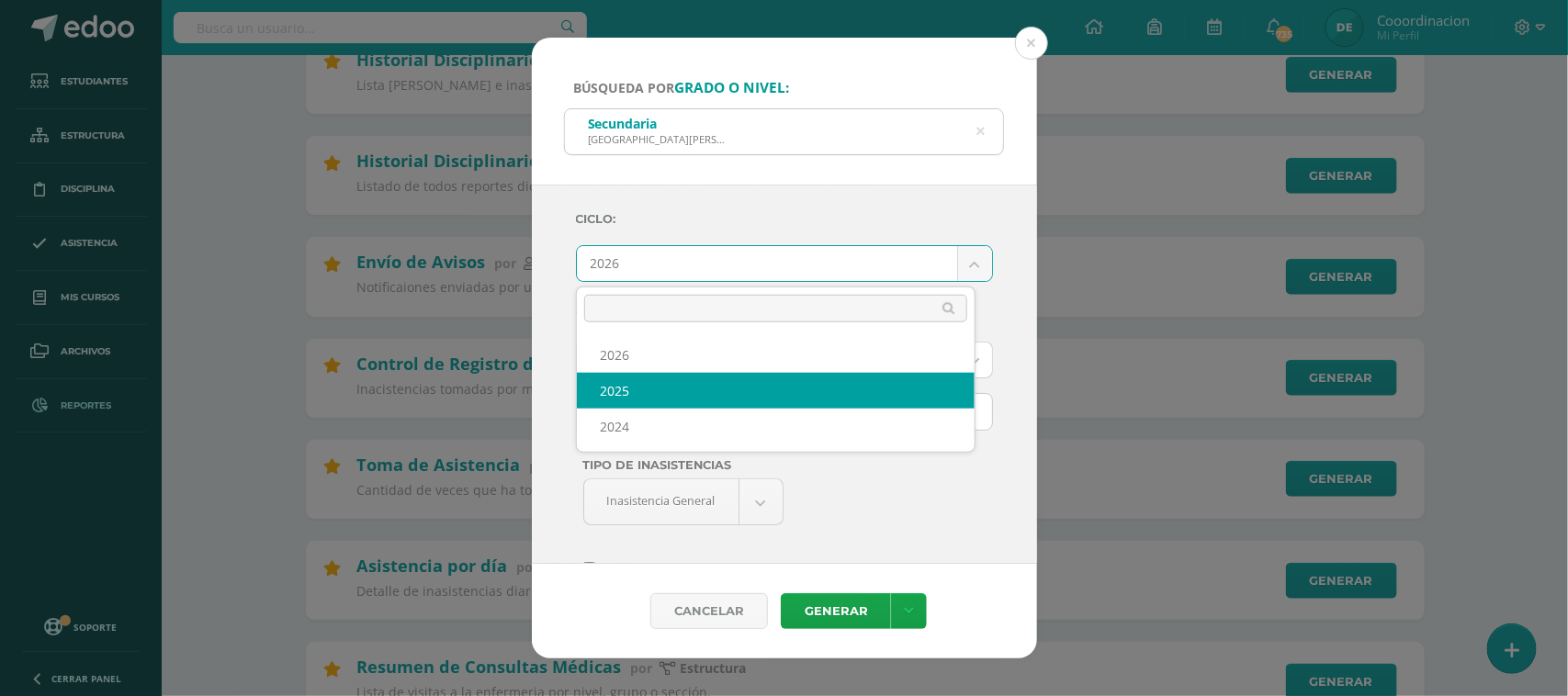
select select "2"
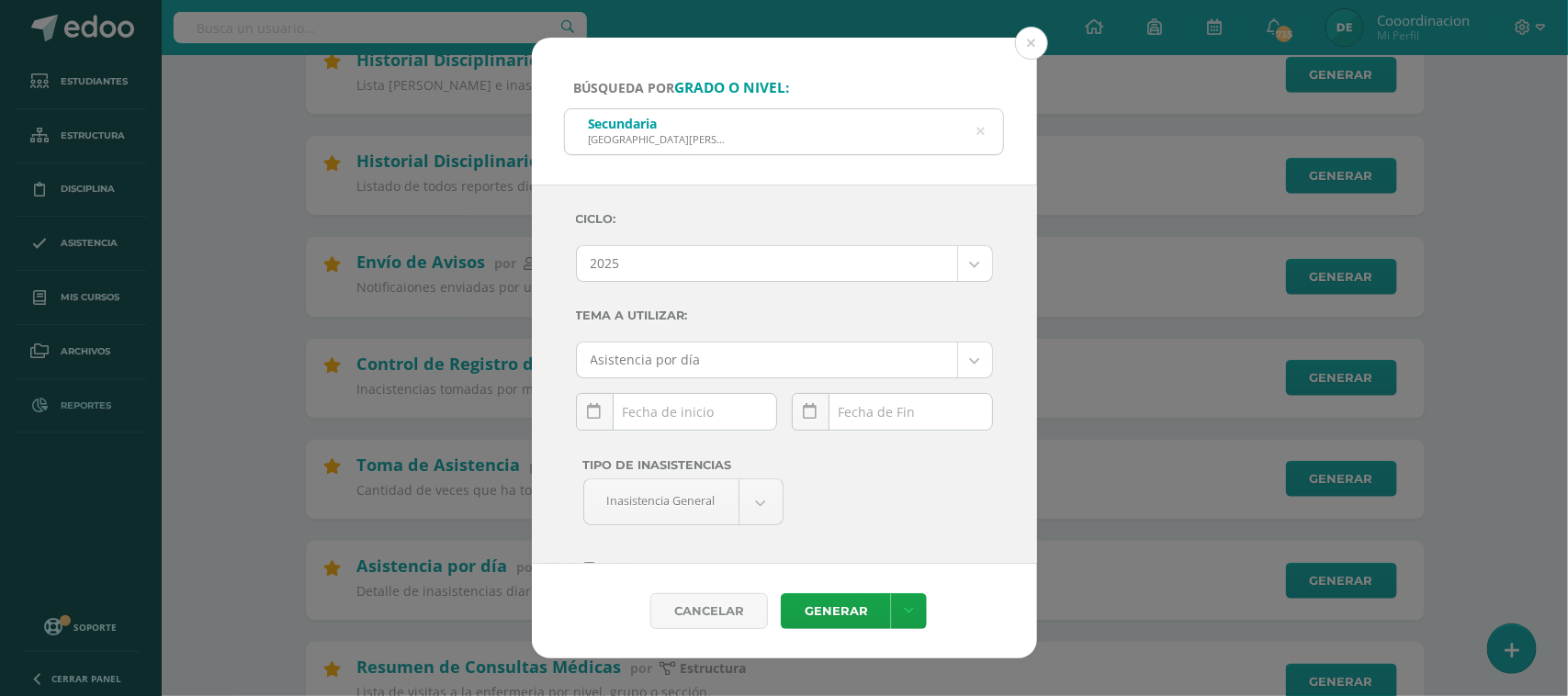
click at [653, 411] on div "[DATE] Mo Tu We Th Fr Sa Su 29 30 1 2 3 4 5 6 7 8 9 10 11 12 13 14 15 16 17 18 …" at bounding box center [675, 419] width 201 height 52
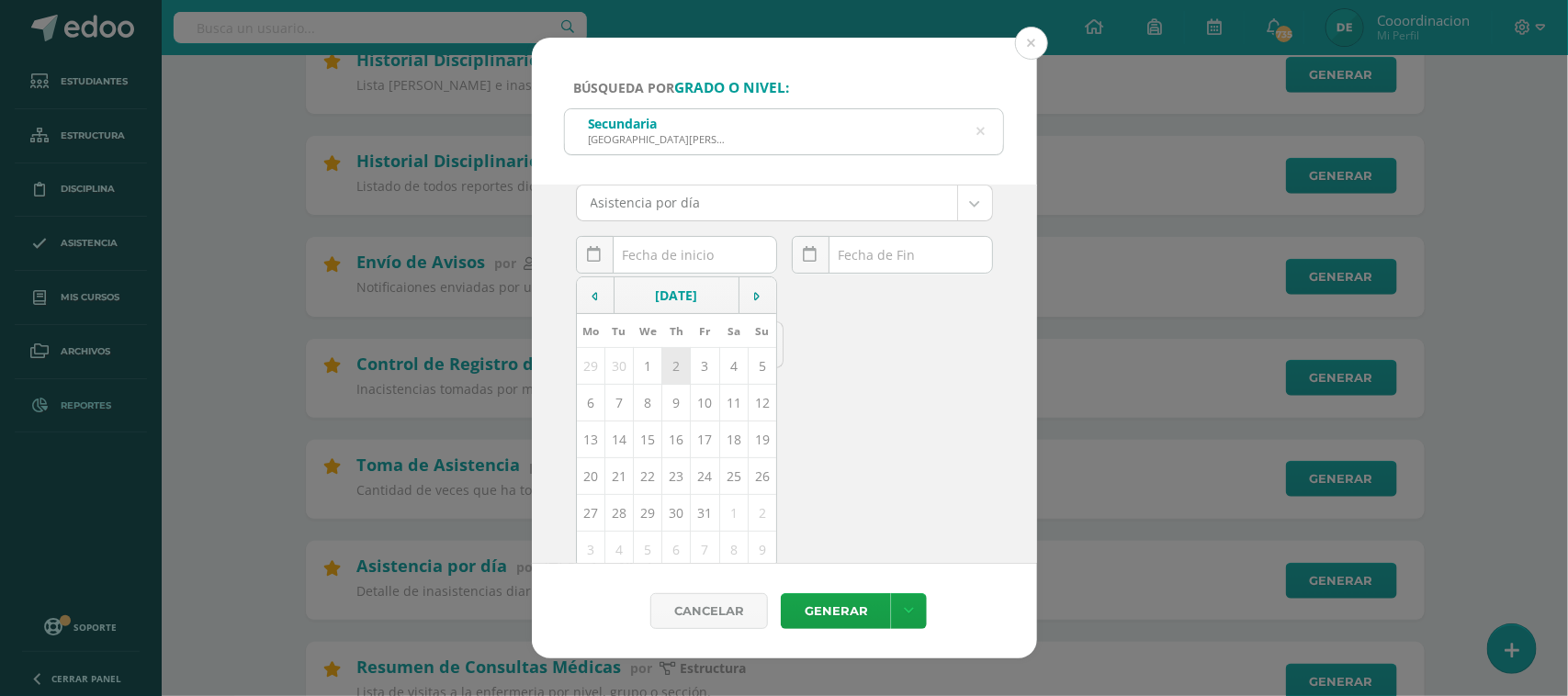
scroll to position [165, 0]
click at [589, 433] on td "13" at bounding box center [590, 432] width 29 height 37
type input "[DATE]"
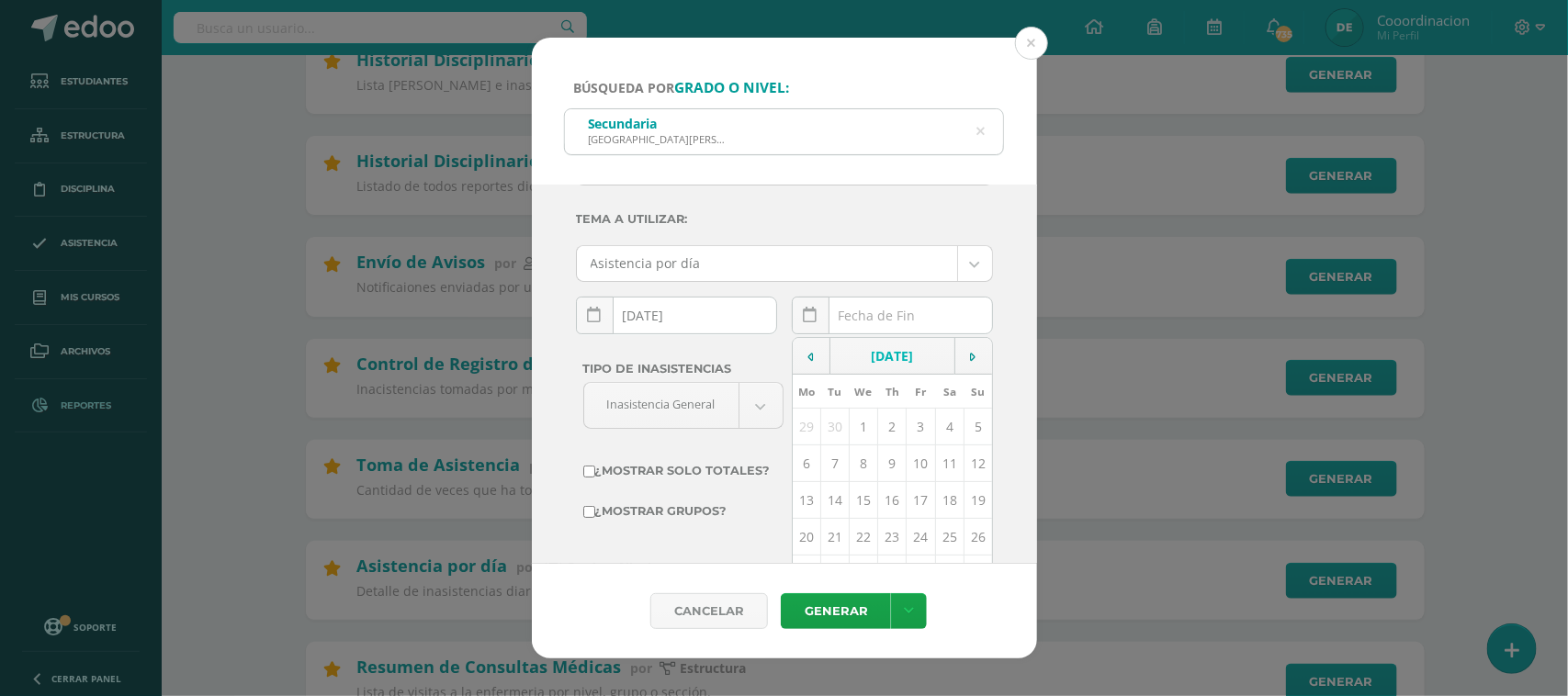
click at [872, 309] on input "text" at bounding box center [893, 315] width 200 height 36
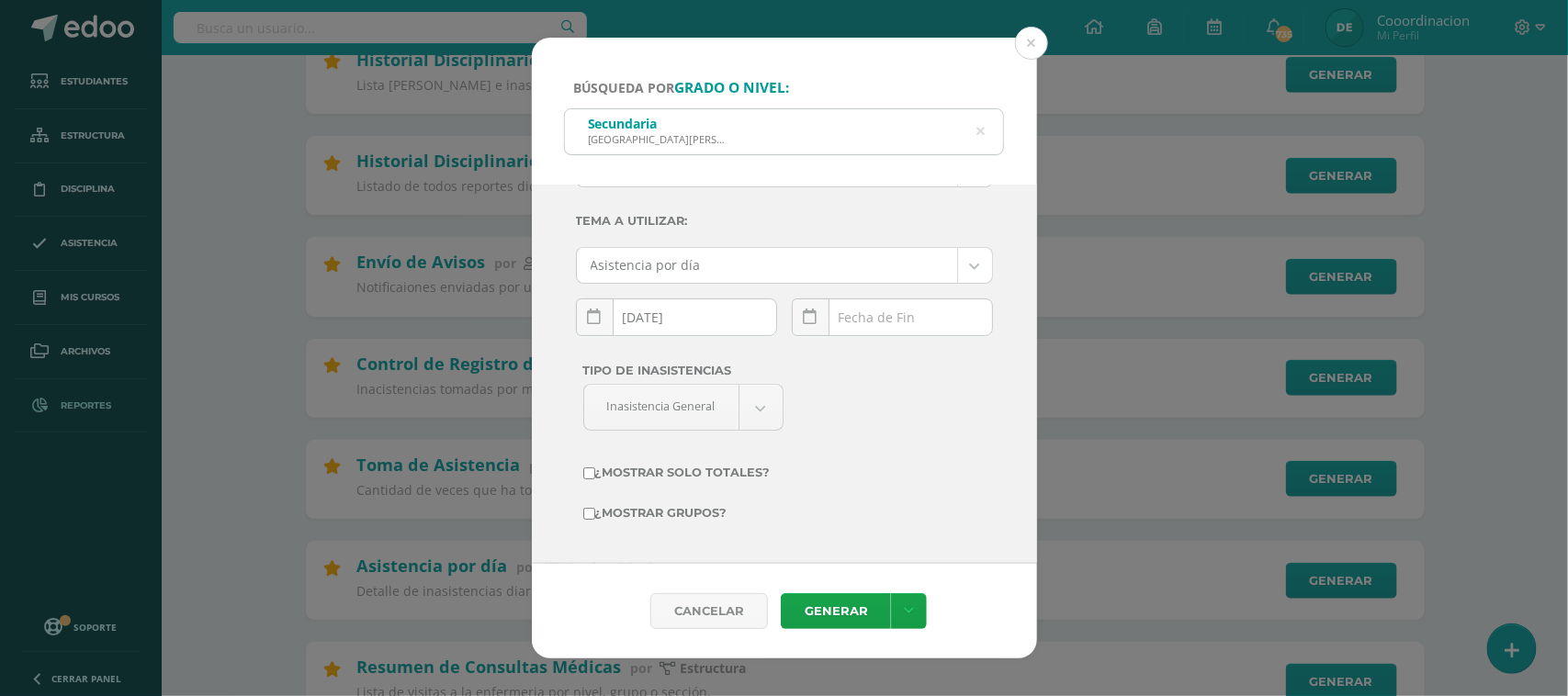
click at [892, 324] on input "text" at bounding box center [893, 317] width 200 height 36
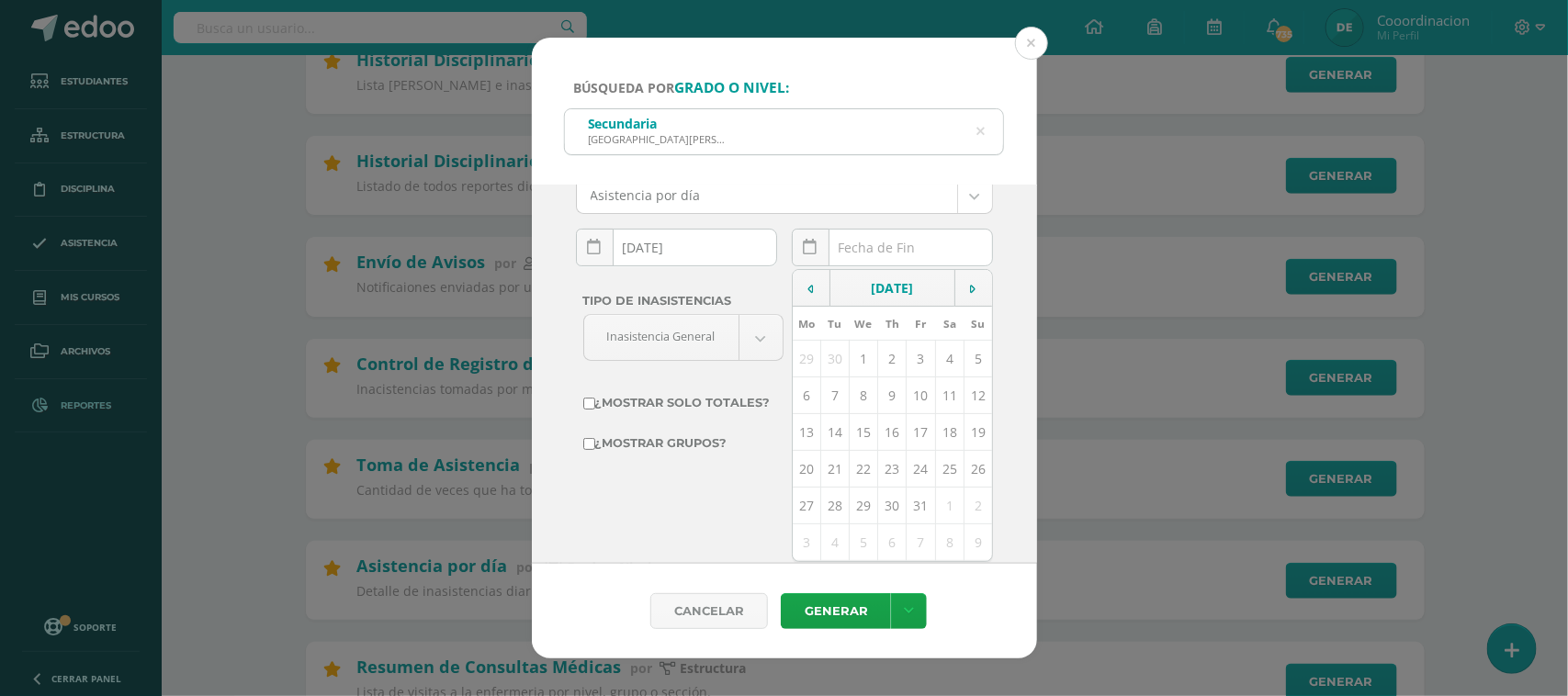
click at [806, 432] on td "13" at bounding box center [807, 432] width 29 height 37
type input "[DATE]"
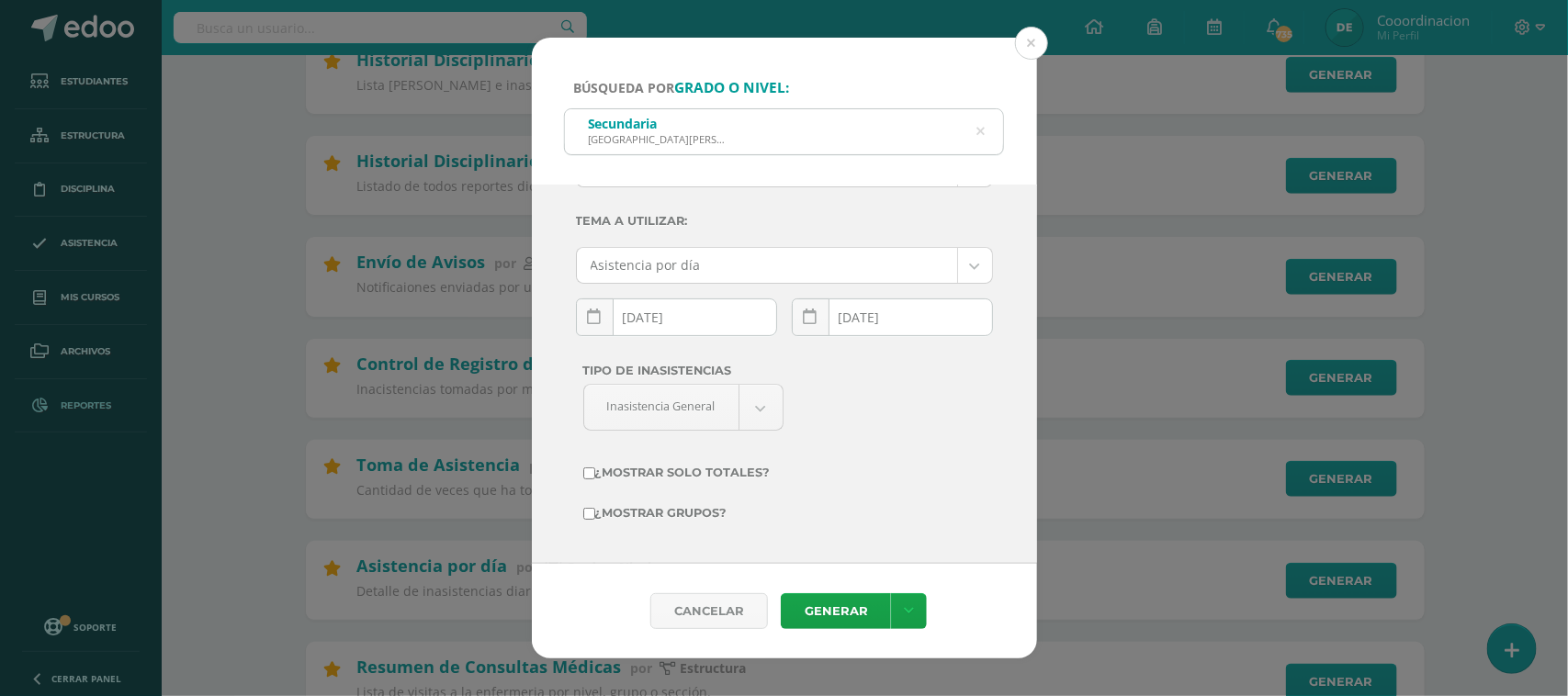
scroll to position [97, 0]
click at [840, 612] on link "Generar" at bounding box center [835, 611] width 110 height 36
click at [1052, 44] on div "Búsqueda por grado o nivel: Secundaria [GEOGRAPHIC_DATA][PERSON_NAME] secundari…" at bounding box center [783, 348] width 1553 height 621
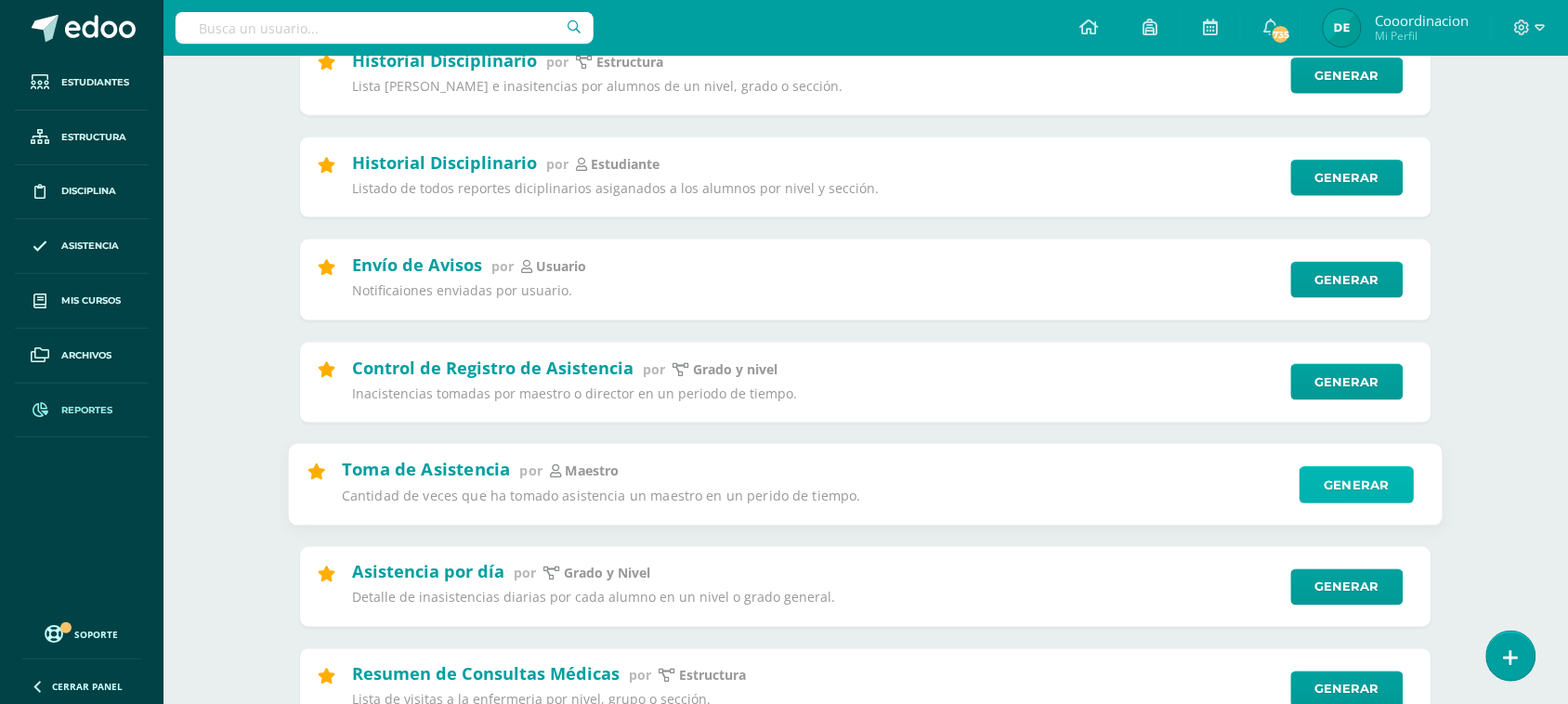
click at [1349, 494] on link "Generar" at bounding box center [1357, 484] width 114 height 37
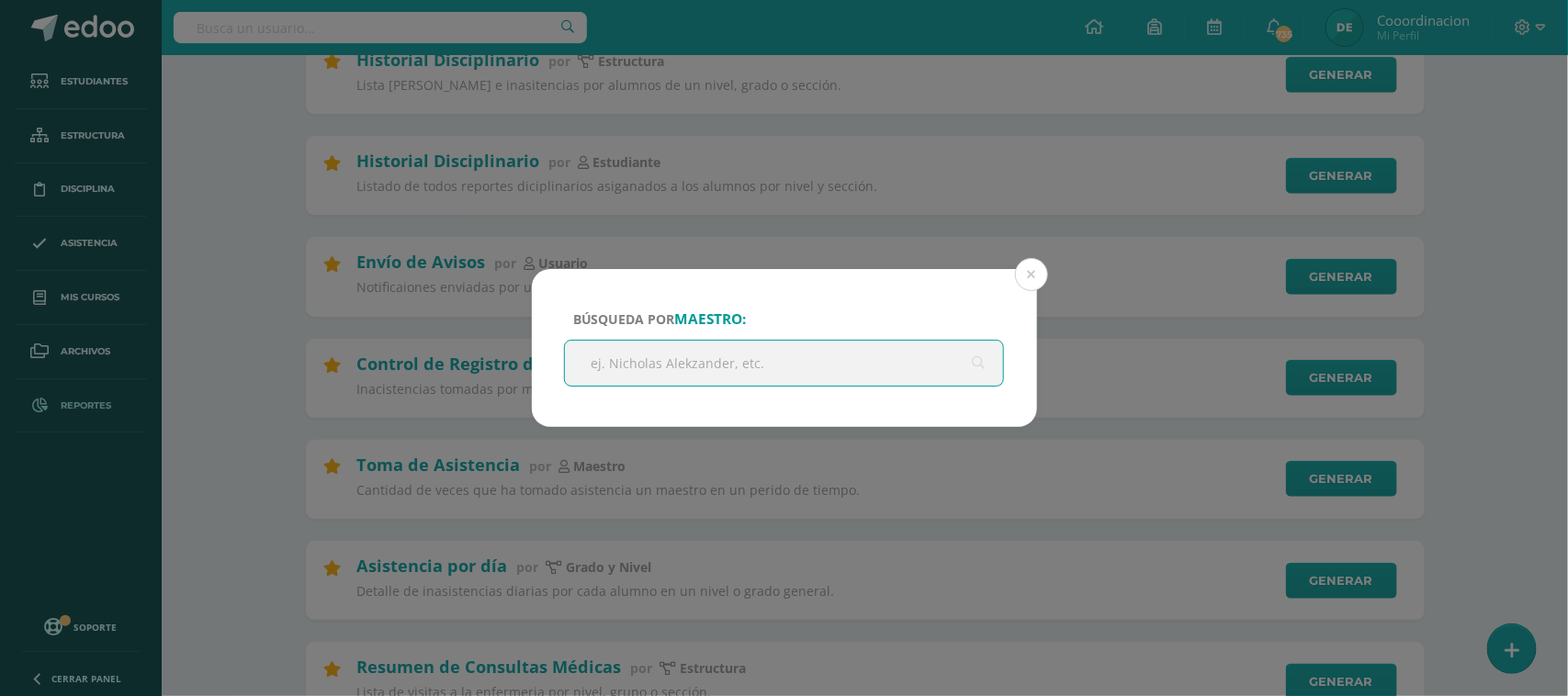
type input "V"
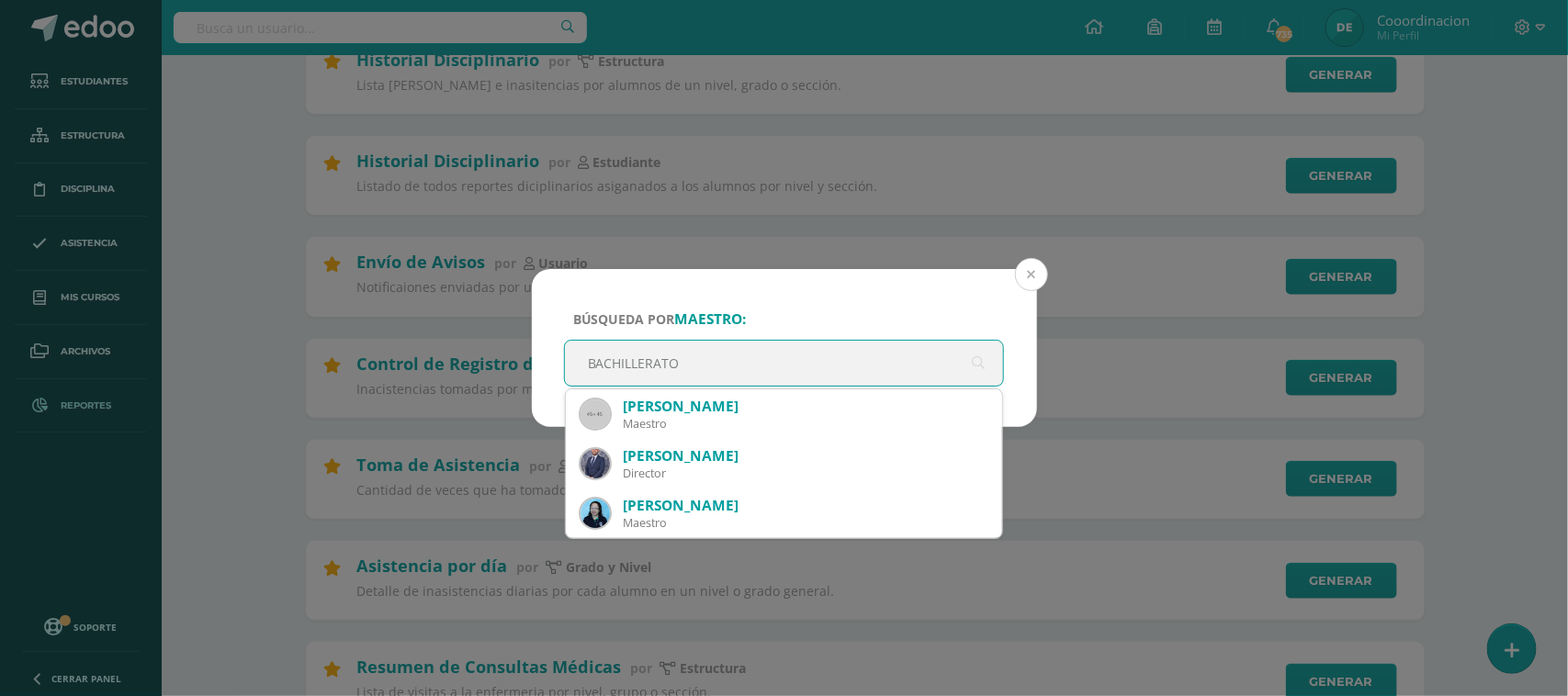
type input "BACHILLERATO"
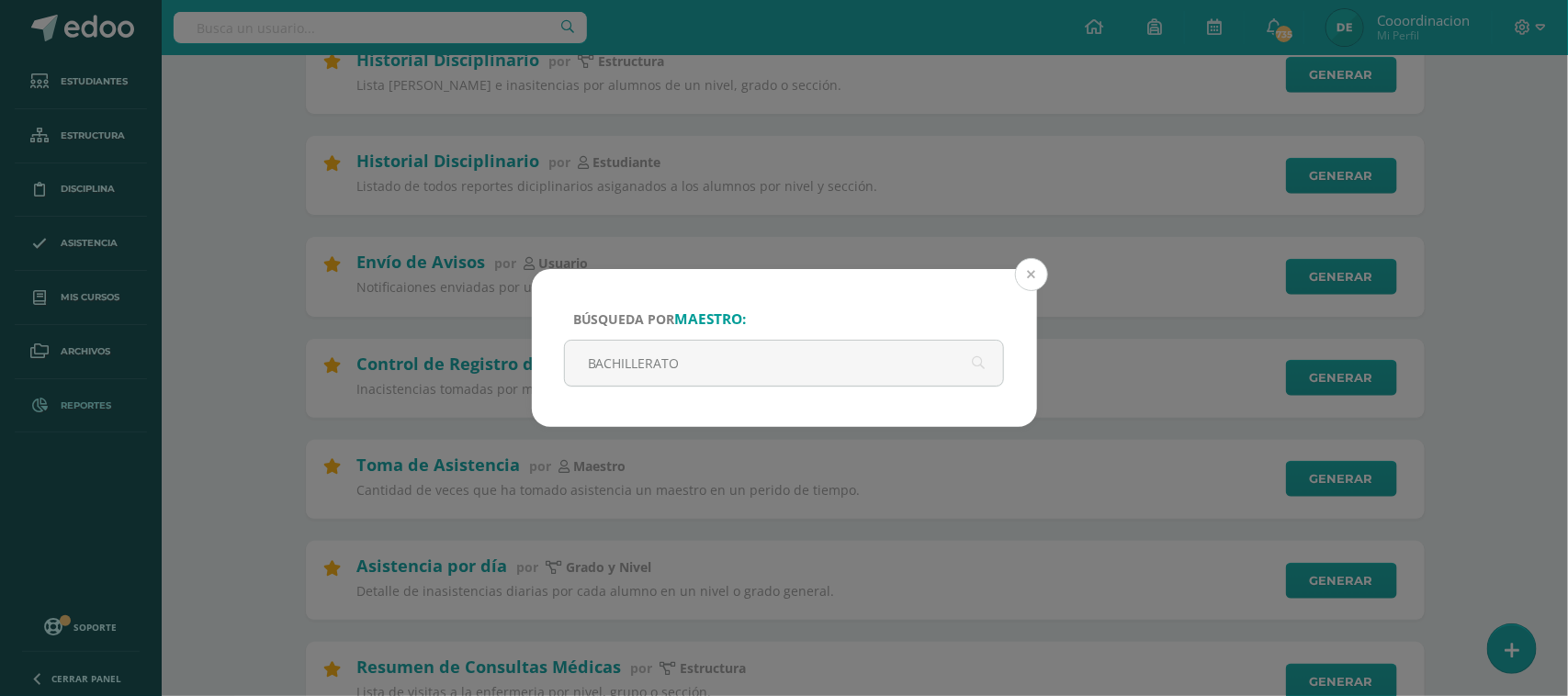
click at [1025, 268] on button at bounding box center [1030, 274] width 33 height 33
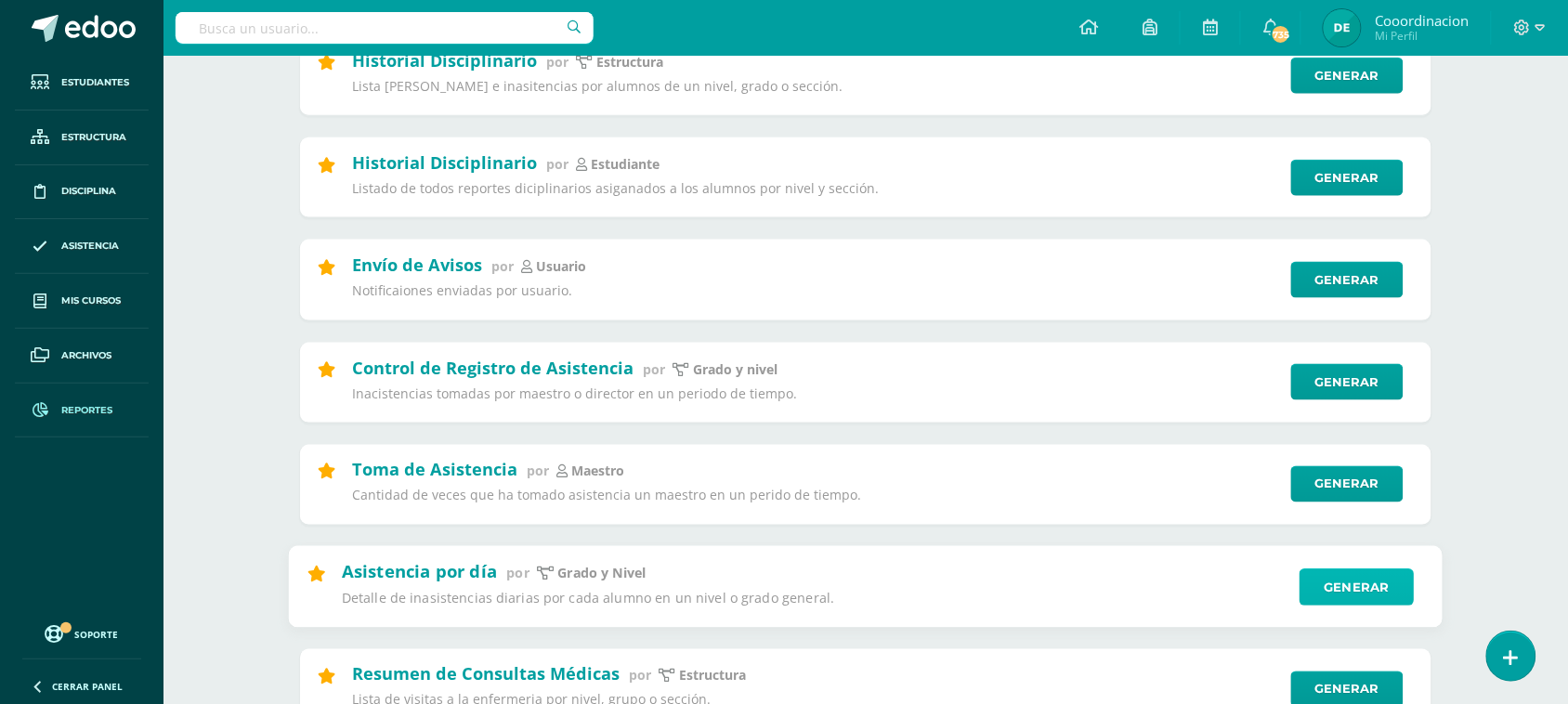
click at [1363, 595] on link "Generar" at bounding box center [1357, 587] width 114 height 37
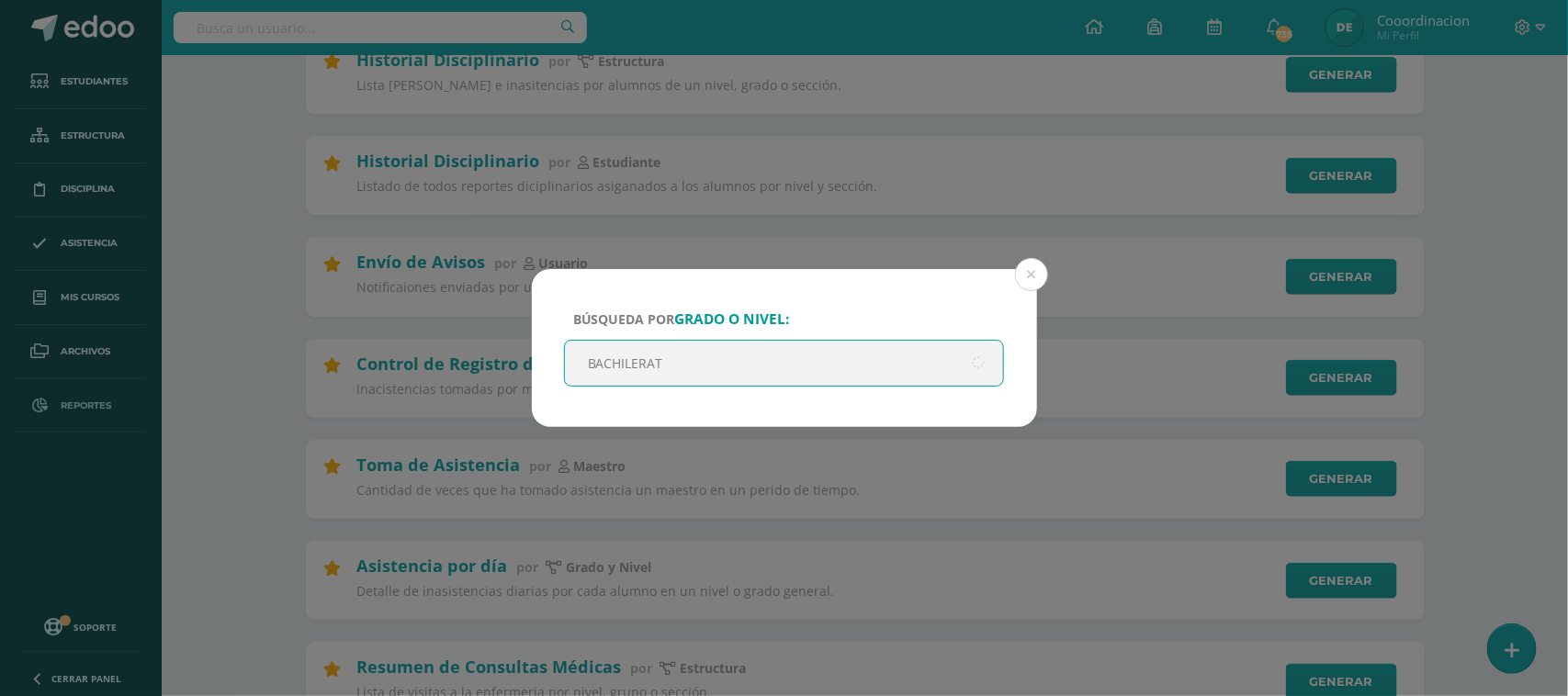
type input "BACHILERATO"
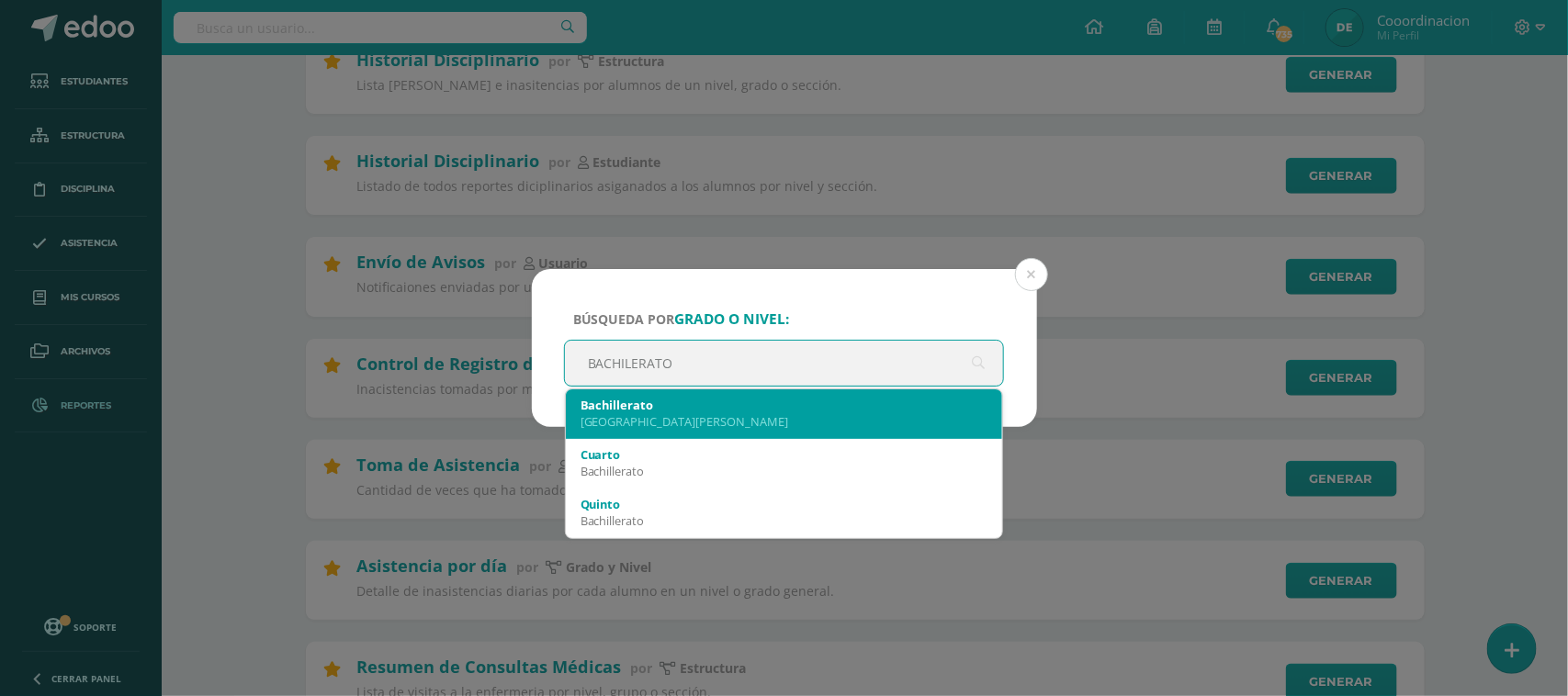
click at [661, 420] on div "[GEOGRAPHIC_DATA][PERSON_NAME]" at bounding box center [784, 421] width 407 height 17
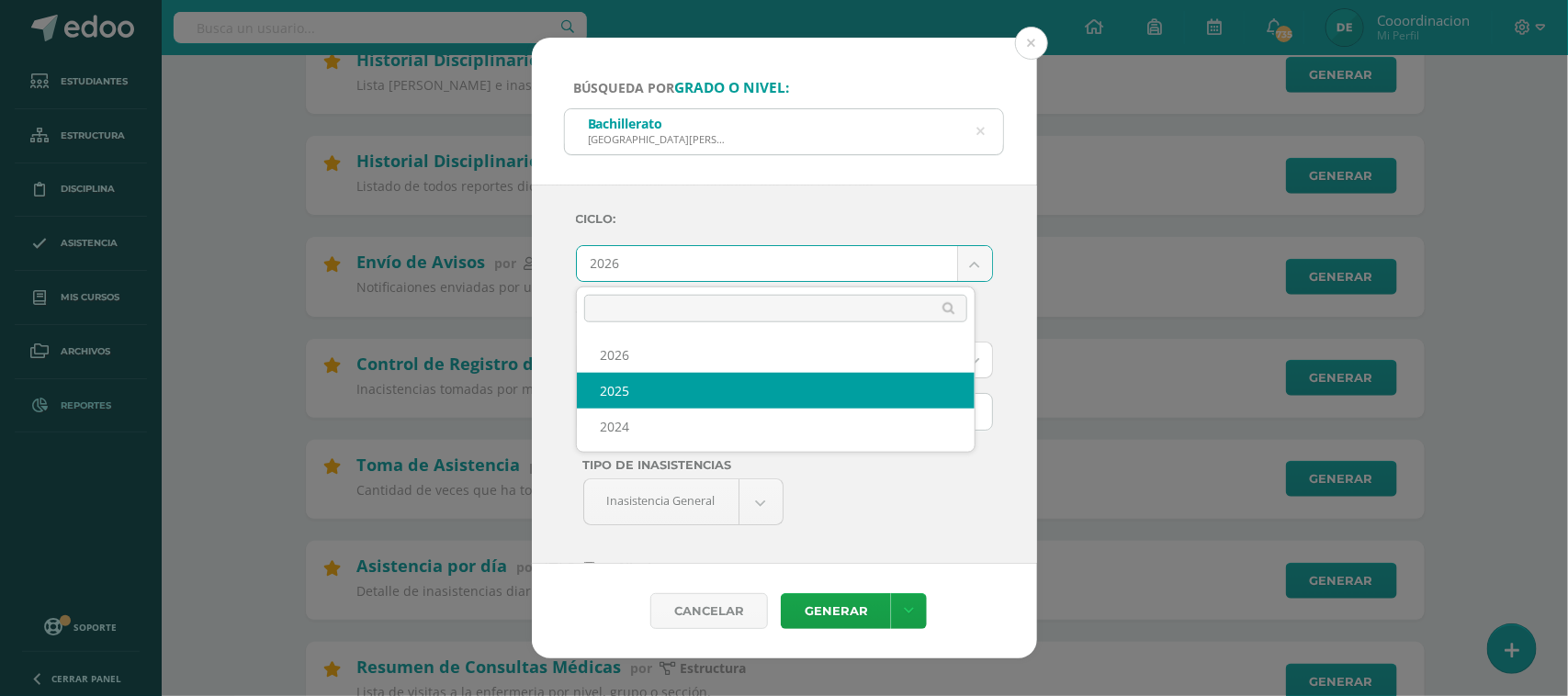
select select "2"
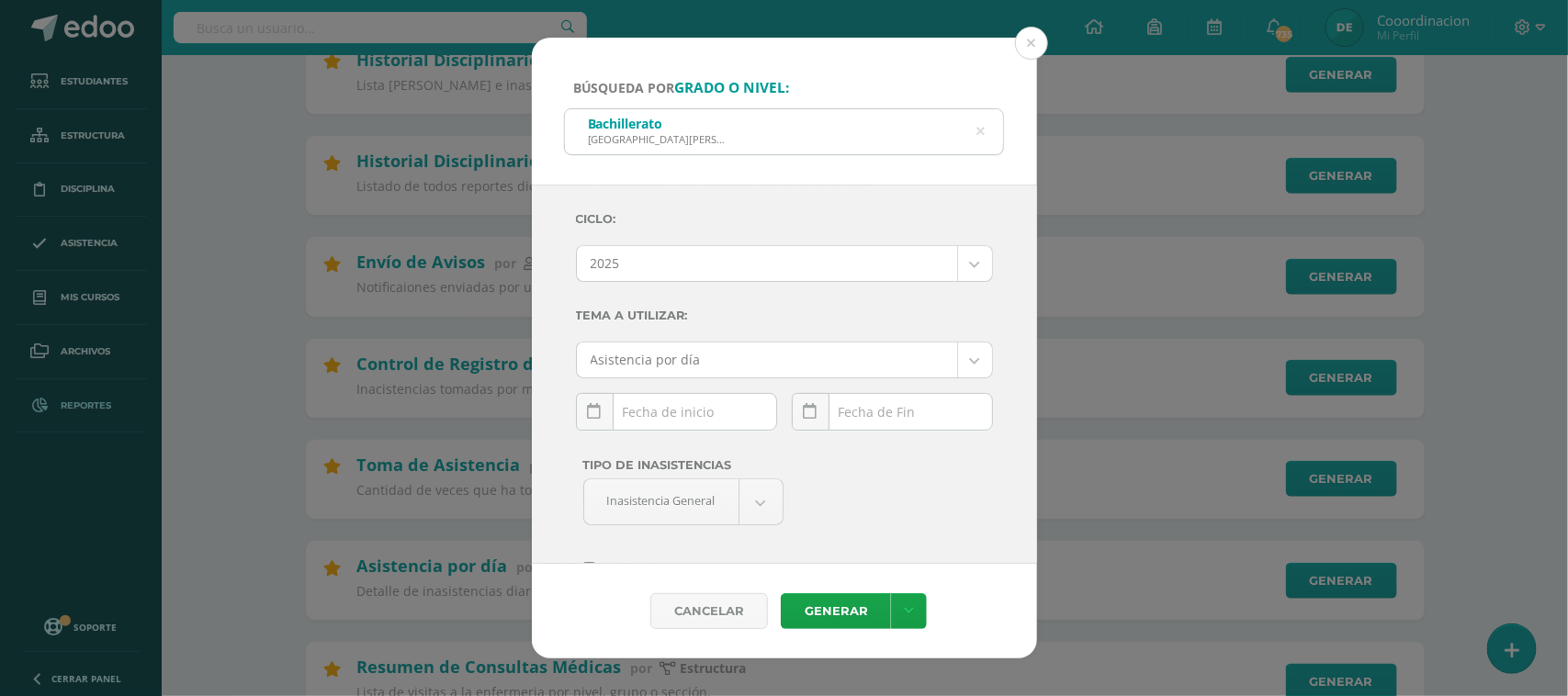
click at [681, 423] on div "[DATE] Mo Tu We Th Fr Sa Su 29 30 1 2 3 4 5 6 7 8 9 10 11 12 13 14 15 16 17 18 …" at bounding box center [675, 419] width 201 height 52
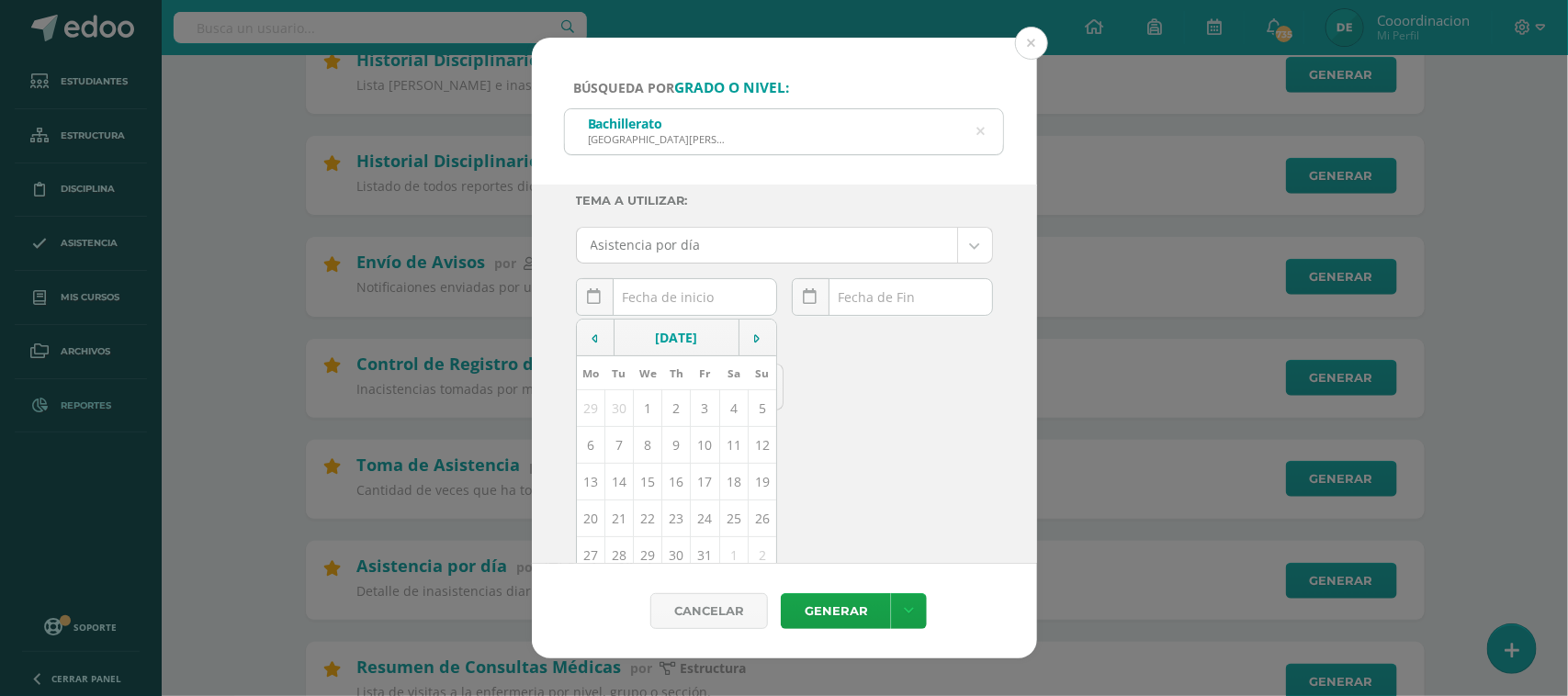
click at [594, 492] on td "13" at bounding box center [590, 481] width 29 height 37
type input "[DATE]"
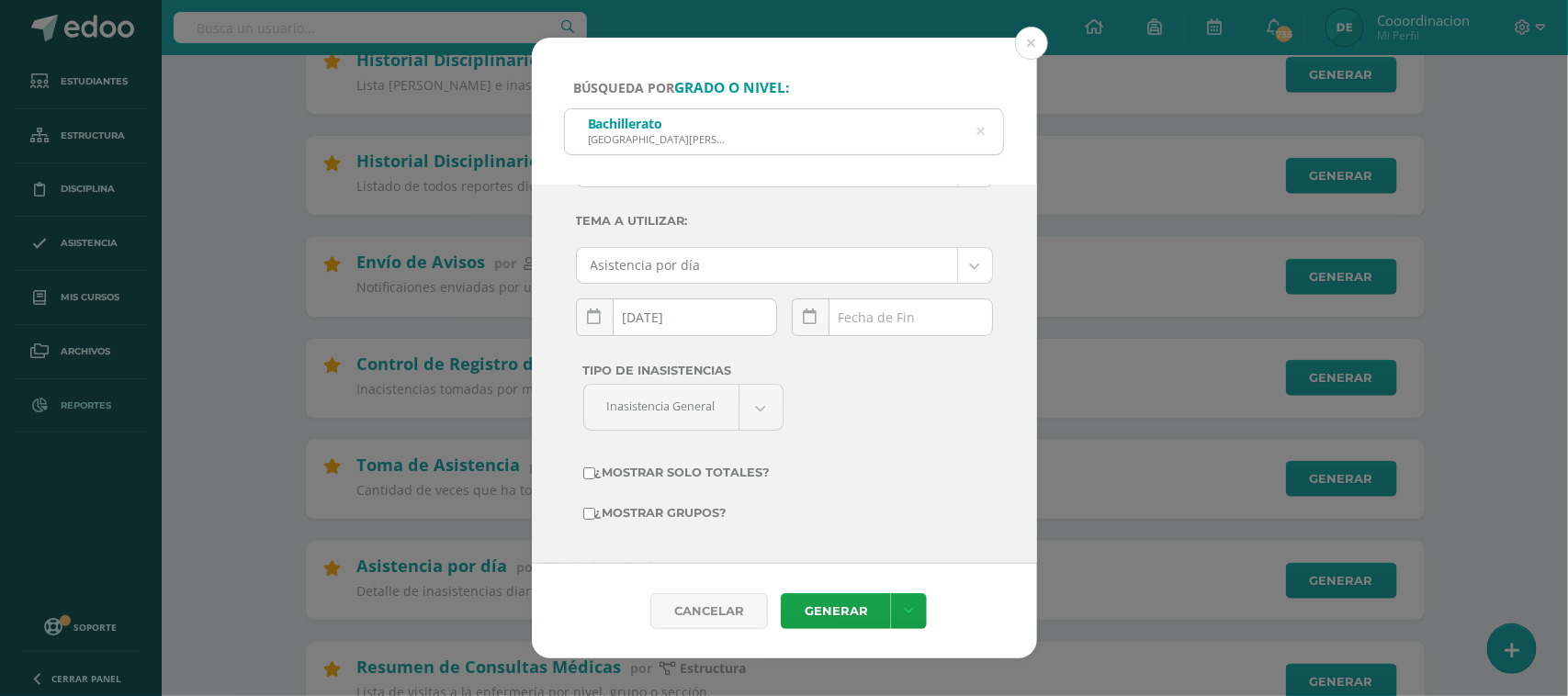
click at [923, 322] on div "[DATE] Mo Tu We Th Fr Sa Su 29 30 1 2 3 4 5 6 7 8 9 10 11 12 13 14 15 16 17 18 …" at bounding box center [892, 324] width 201 height 52
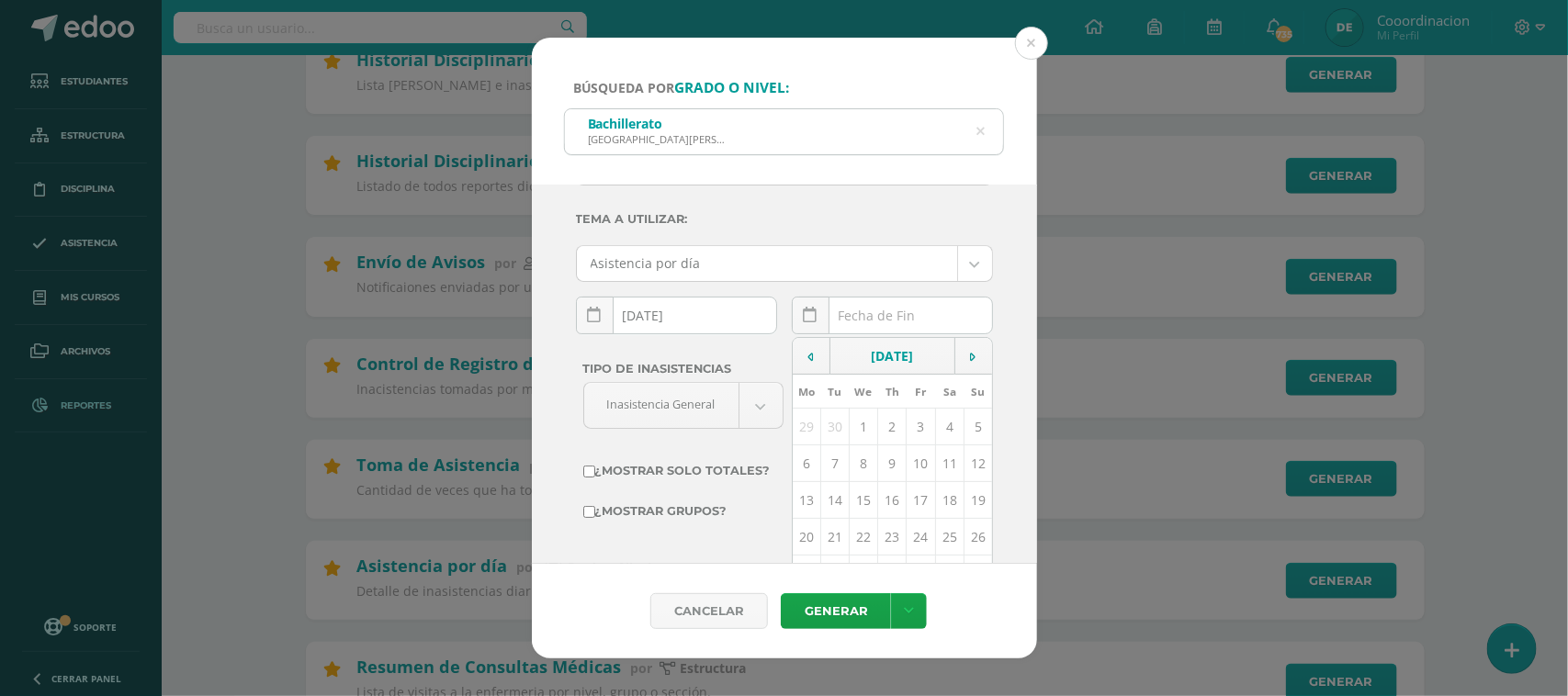
click at [795, 501] on td "13" at bounding box center [807, 500] width 29 height 37
type input "[DATE]"
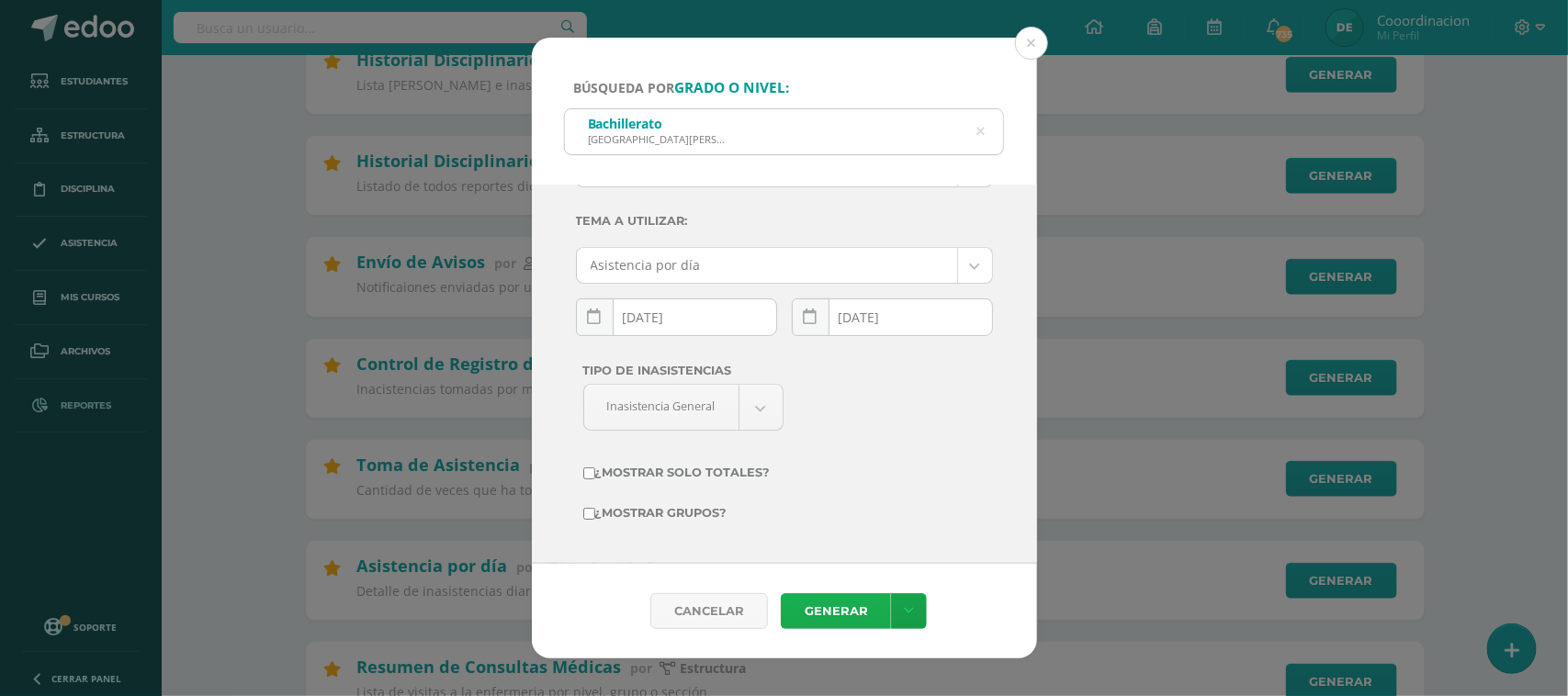
click at [842, 607] on link "Generar" at bounding box center [835, 611] width 110 height 36
